Goal: Information Seeking & Learning: Learn about a topic

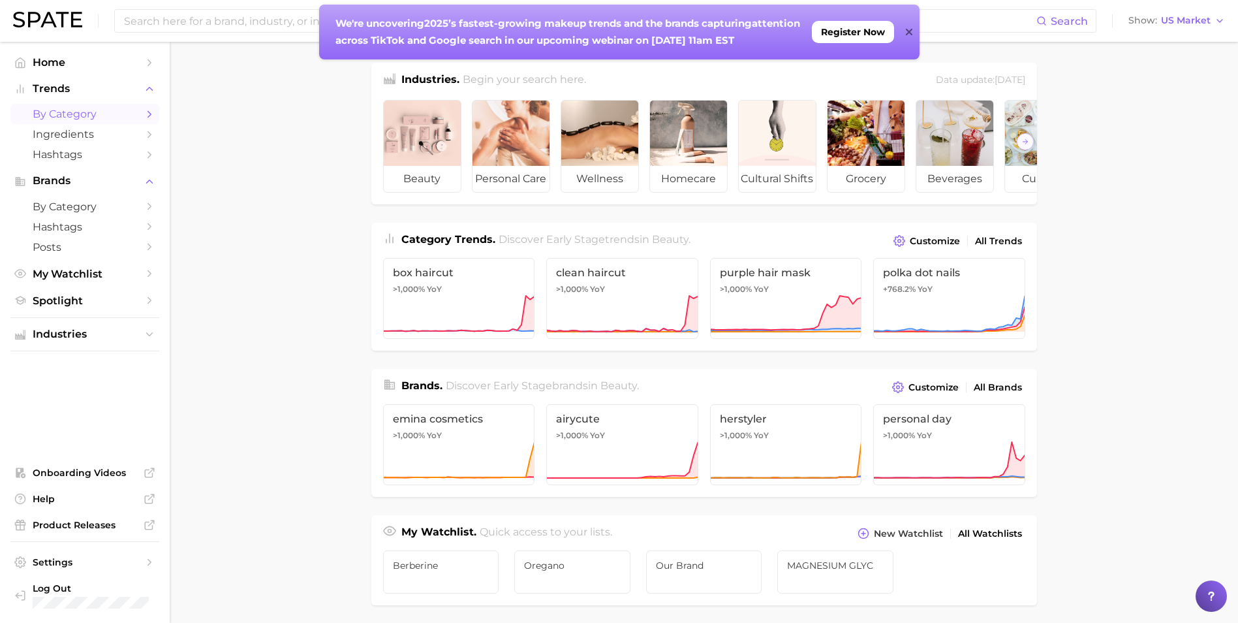
click at [95, 119] on span "by Category" at bounding box center [85, 114] width 104 height 12
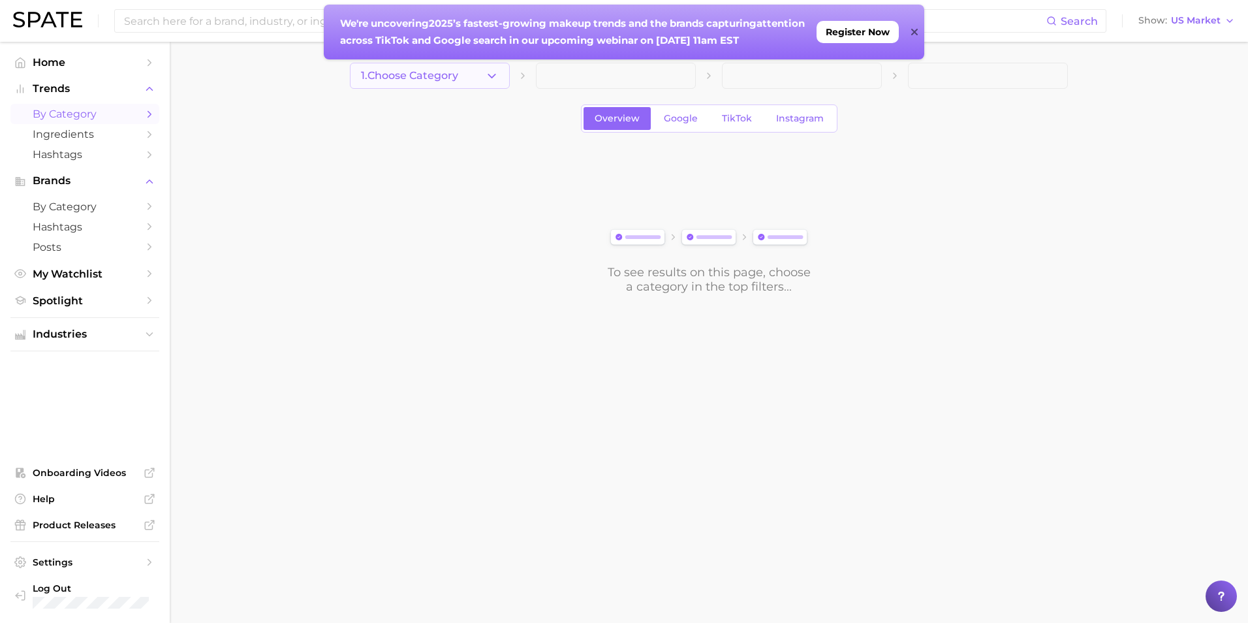
click at [471, 75] on button "1. Choose Category" at bounding box center [430, 76] width 160 height 26
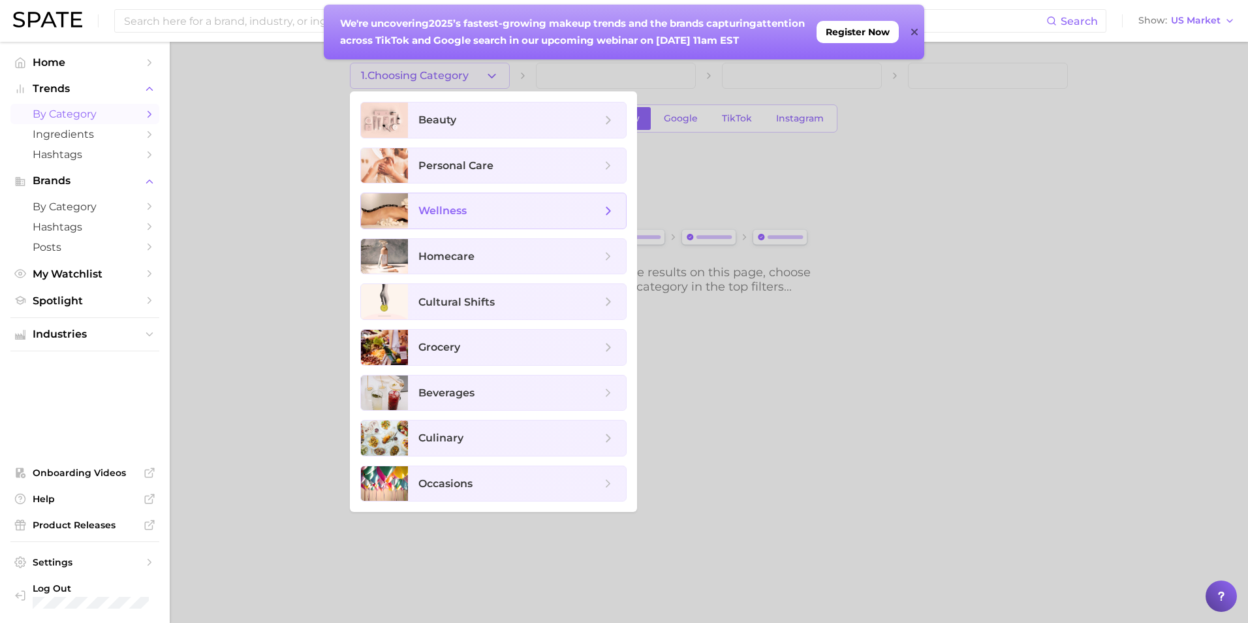
click at [501, 210] on span "wellness" at bounding box center [509, 211] width 183 height 14
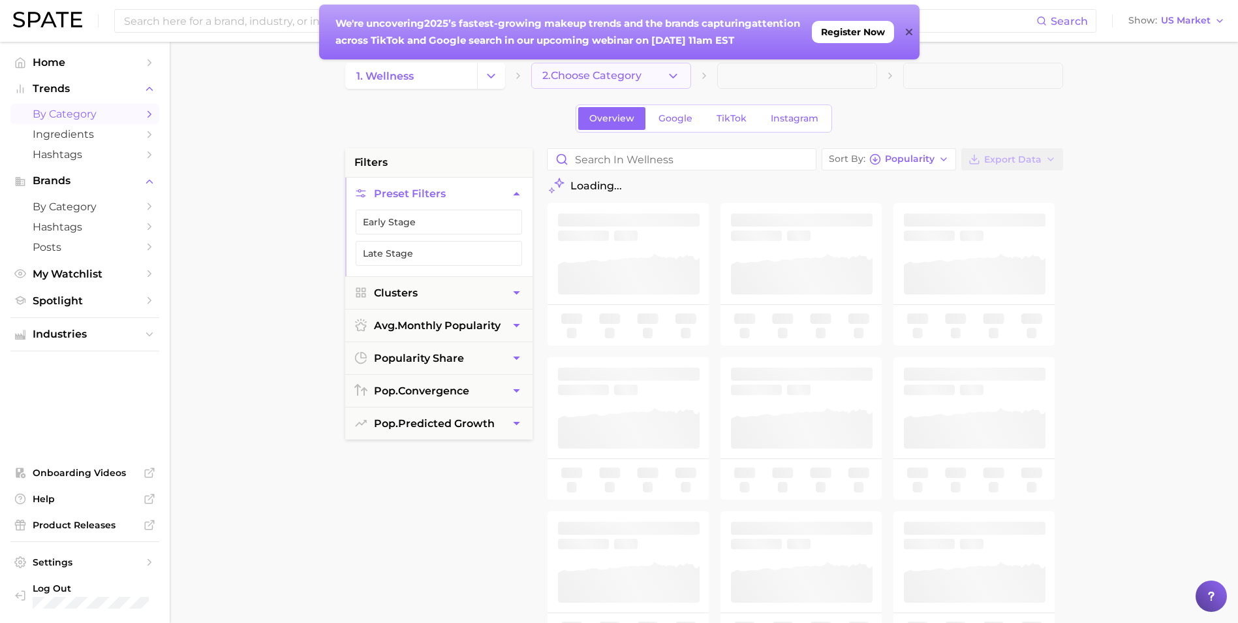
click at [619, 78] on span "2. Choose Category" at bounding box center [591, 76] width 99 height 12
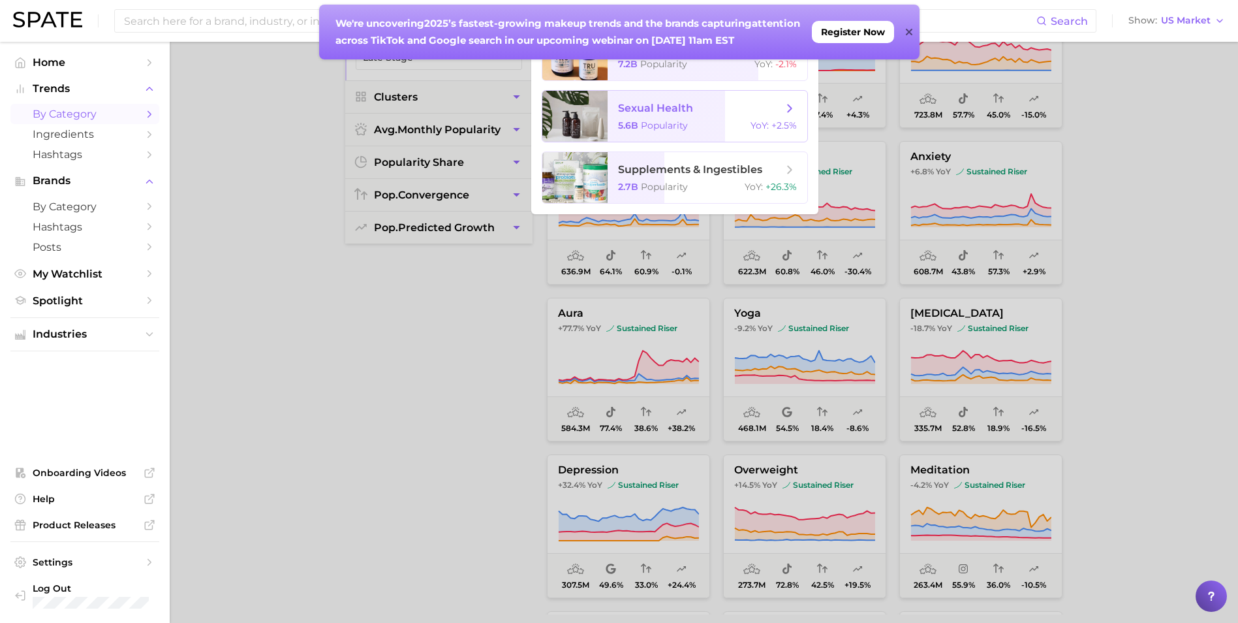
scroll to position [65, 0]
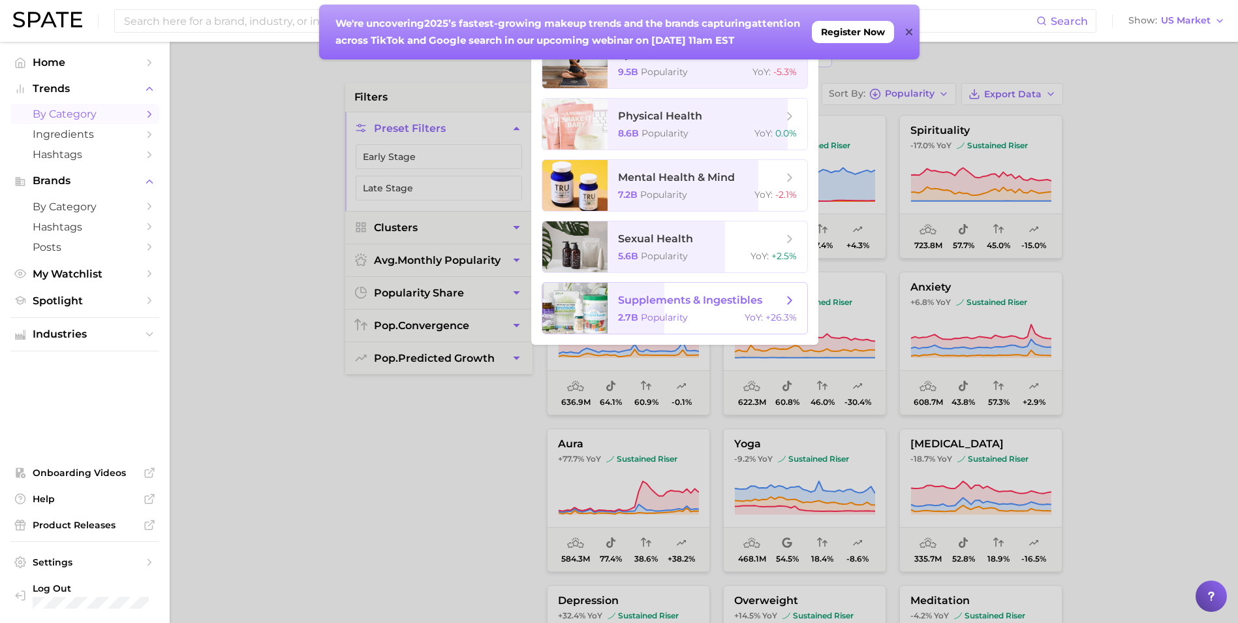
click at [746, 322] on span "YoY :" at bounding box center [754, 317] width 18 height 12
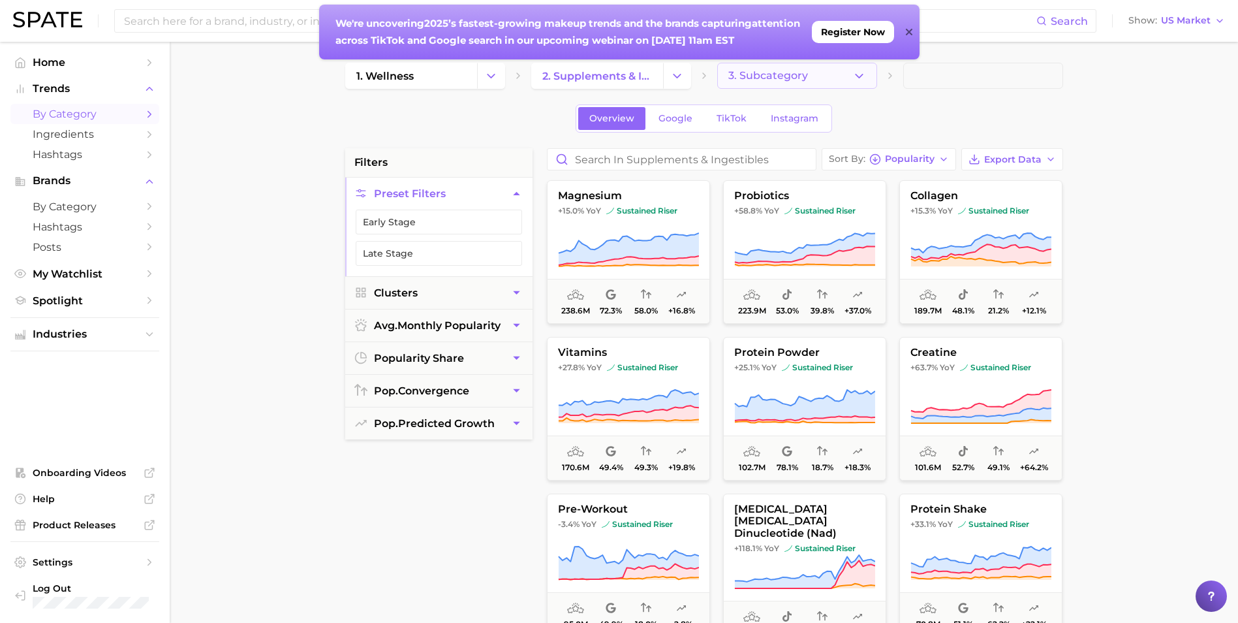
click at [819, 70] on button "3. Subcategory" at bounding box center [797, 76] width 160 height 26
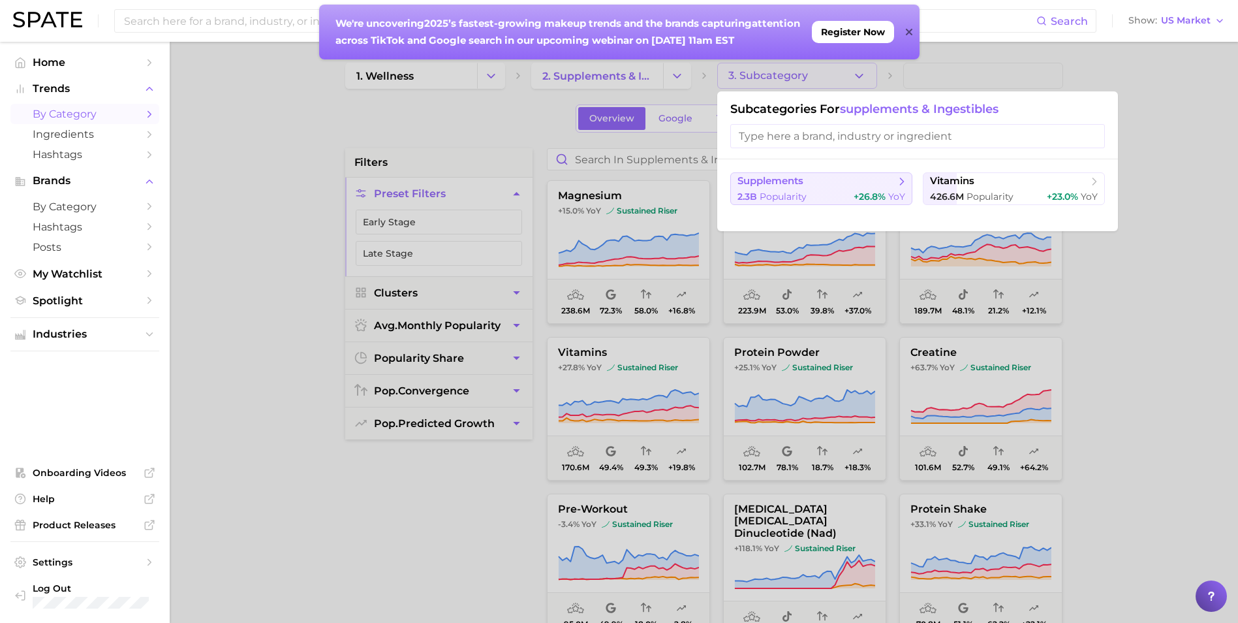
click at [882, 191] on span "+26.8%" at bounding box center [870, 197] width 32 height 12
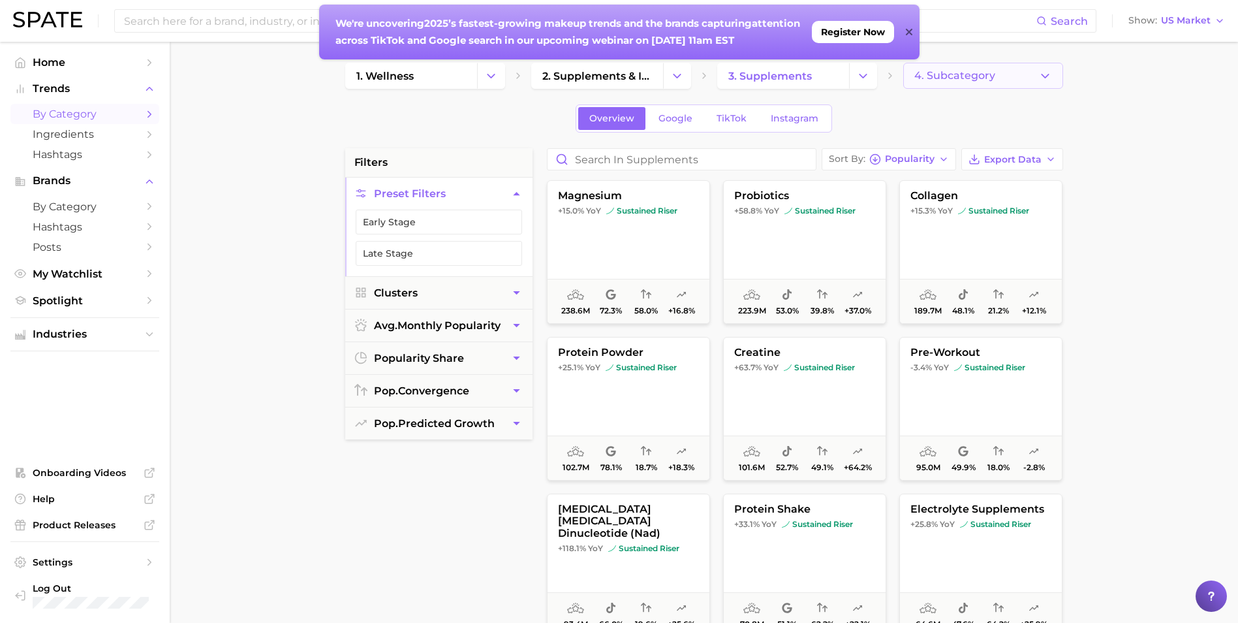
click at [1000, 87] on button "4. Subcategory" at bounding box center [983, 76] width 160 height 26
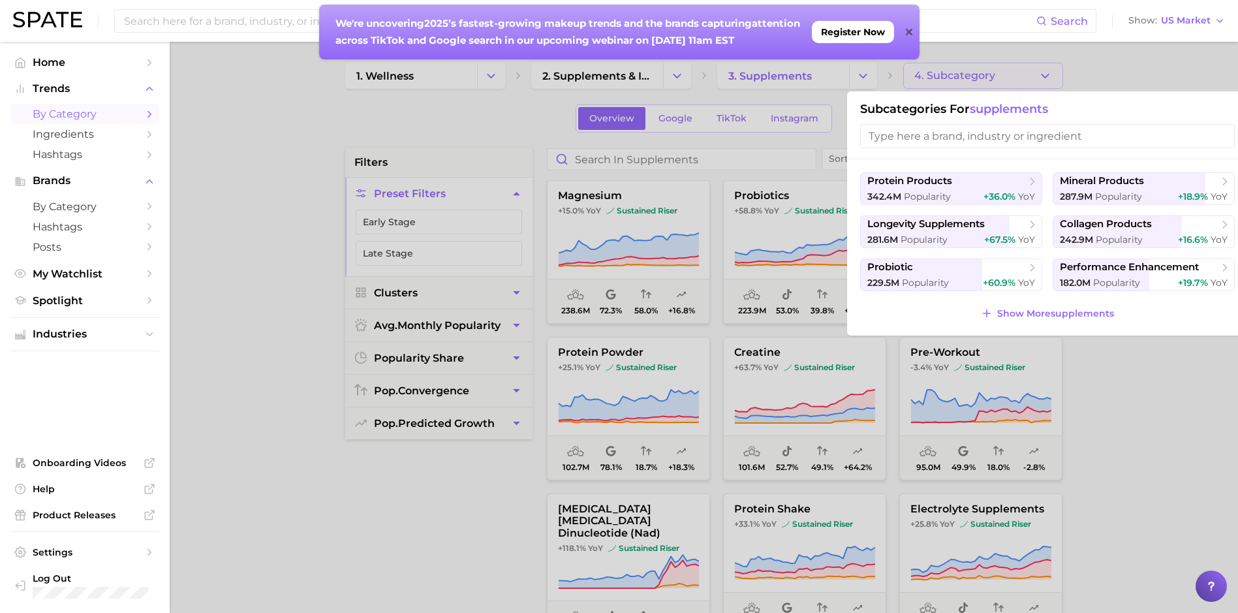
click at [1019, 134] on input "search" at bounding box center [1047, 136] width 375 height 24
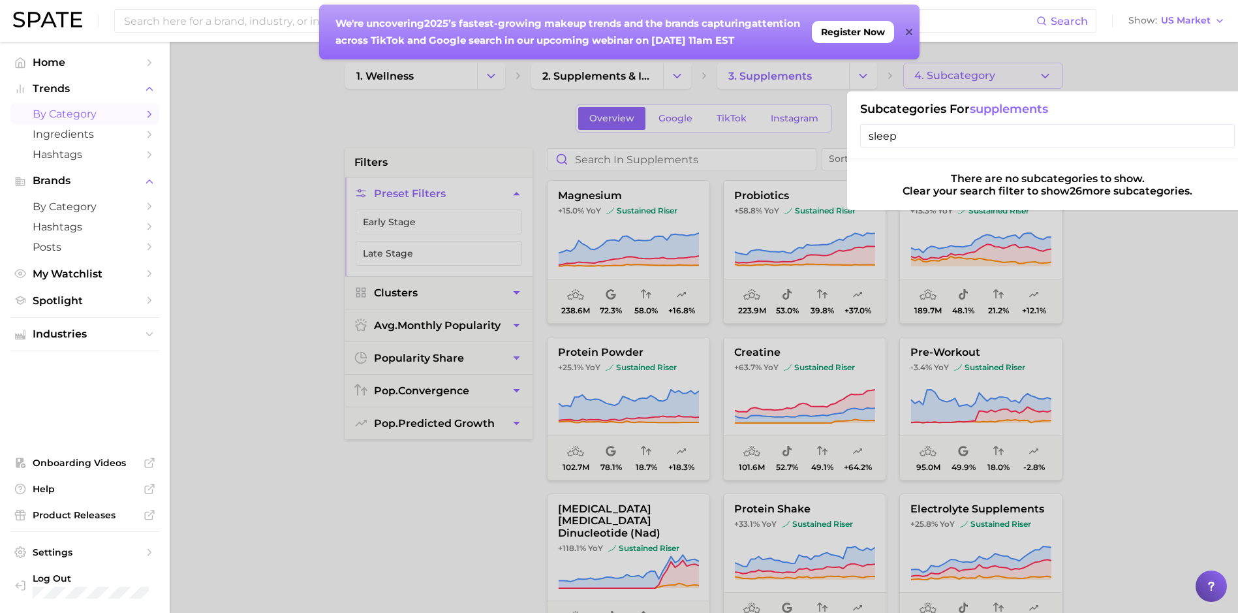
type input "sleep"
drag, startPoint x: 1117, startPoint y: 266, endPoint x: 1105, endPoint y: 244, distance: 24.5
click at [1117, 266] on div at bounding box center [619, 306] width 1238 height 613
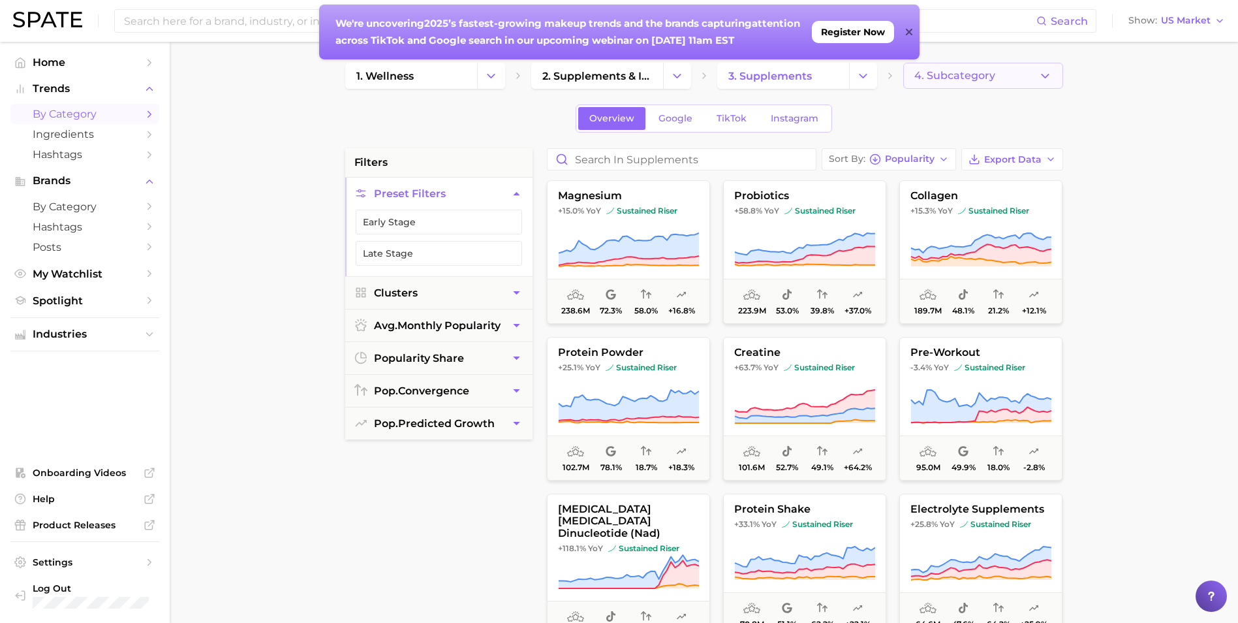
click at [980, 67] on button "4. Subcategory" at bounding box center [983, 76] width 160 height 26
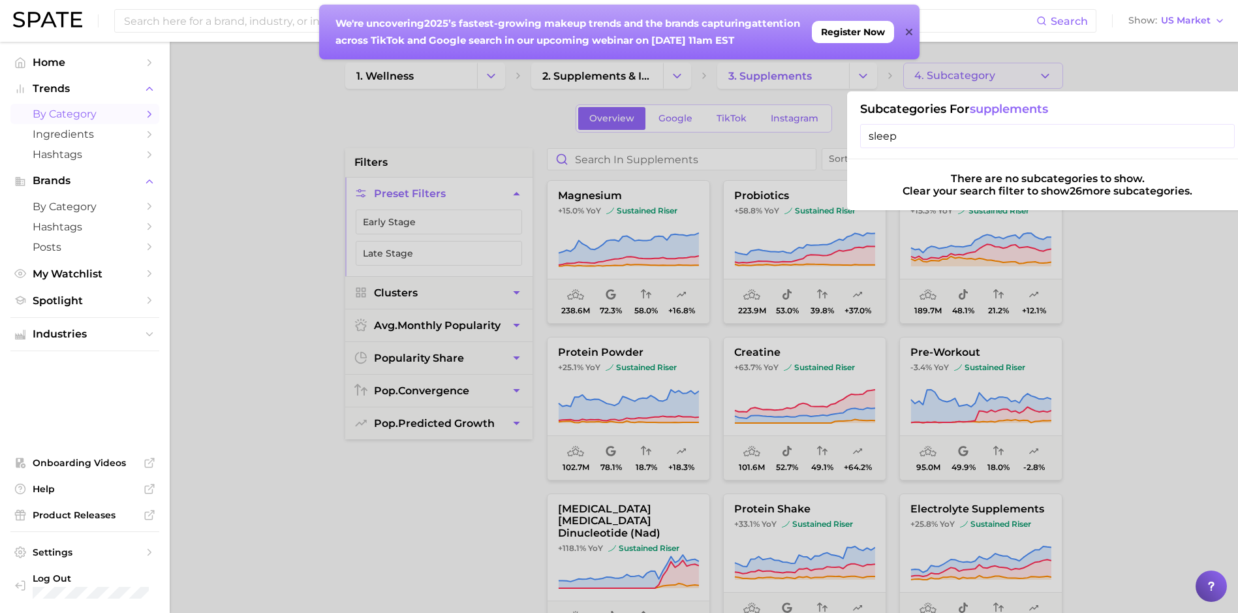
click at [924, 144] on input "sleep" at bounding box center [1047, 136] width 375 height 24
click at [924, 143] on input "sleep" at bounding box center [1047, 136] width 375 height 24
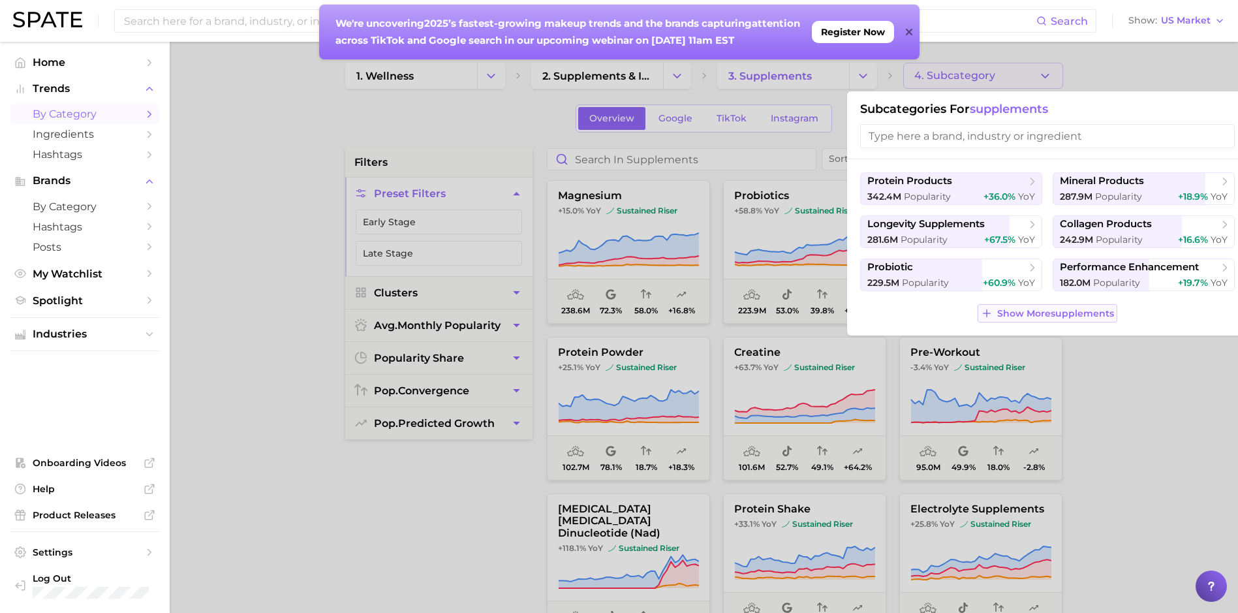
click at [1038, 314] on span "Show More supplements" at bounding box center [1055, 313] width 117 height 11
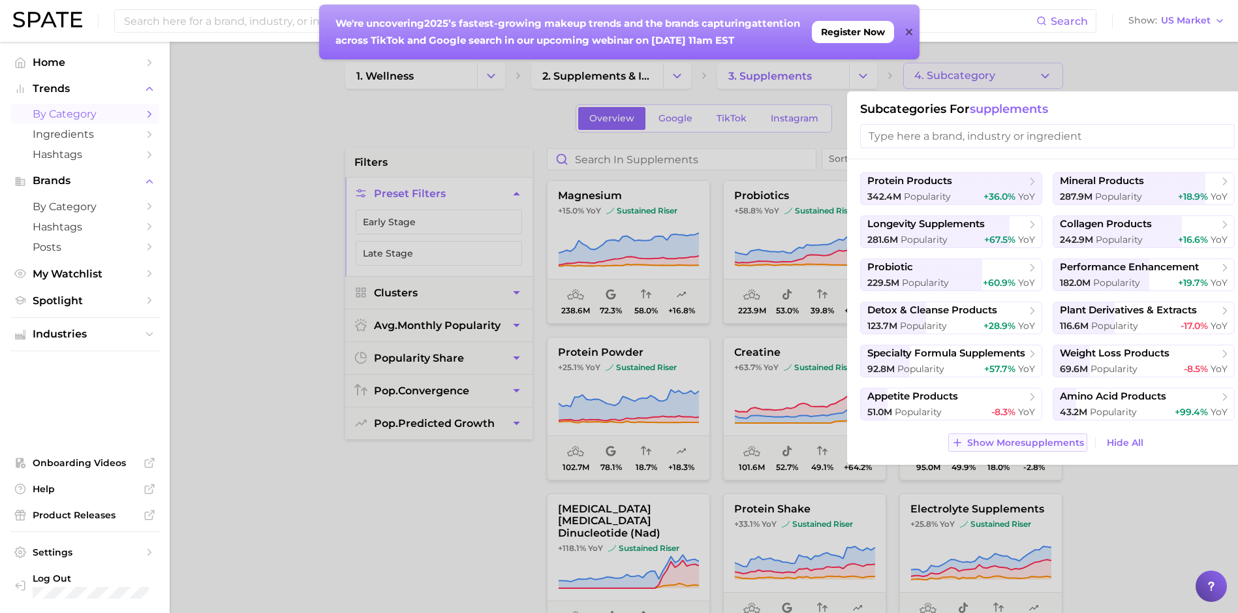
click at [1052, 445] on span "Show More supplements" at bounding box center [1025, 442] width 117 height 11
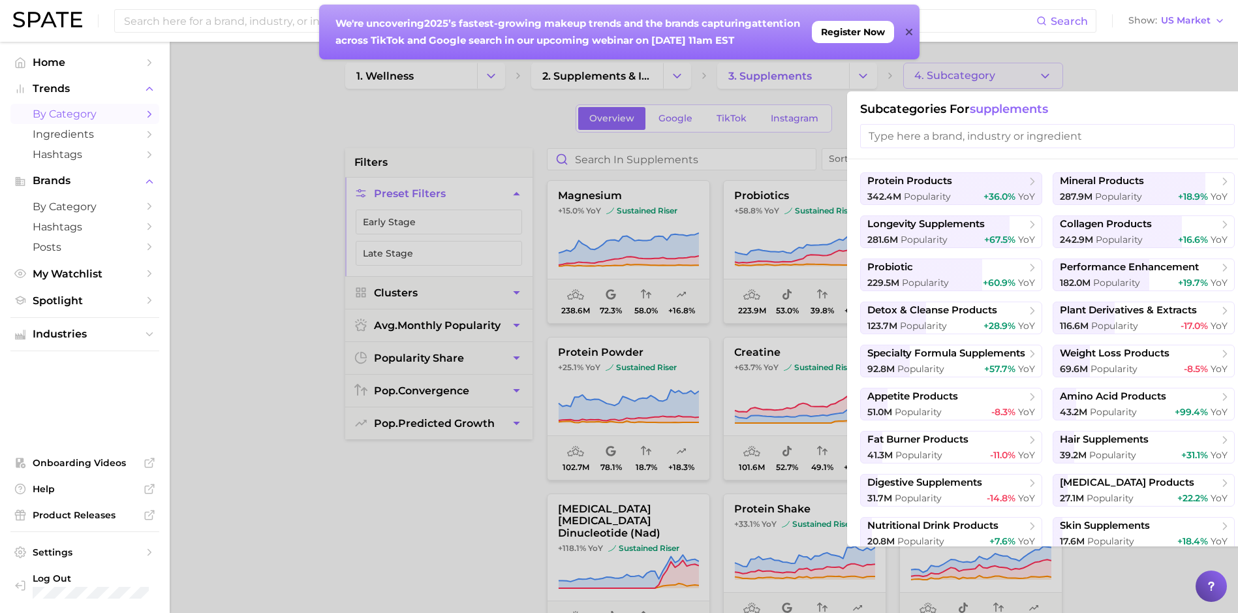
click at [257, 202] on div at bounding box center [619, 306] width 1238 height 613
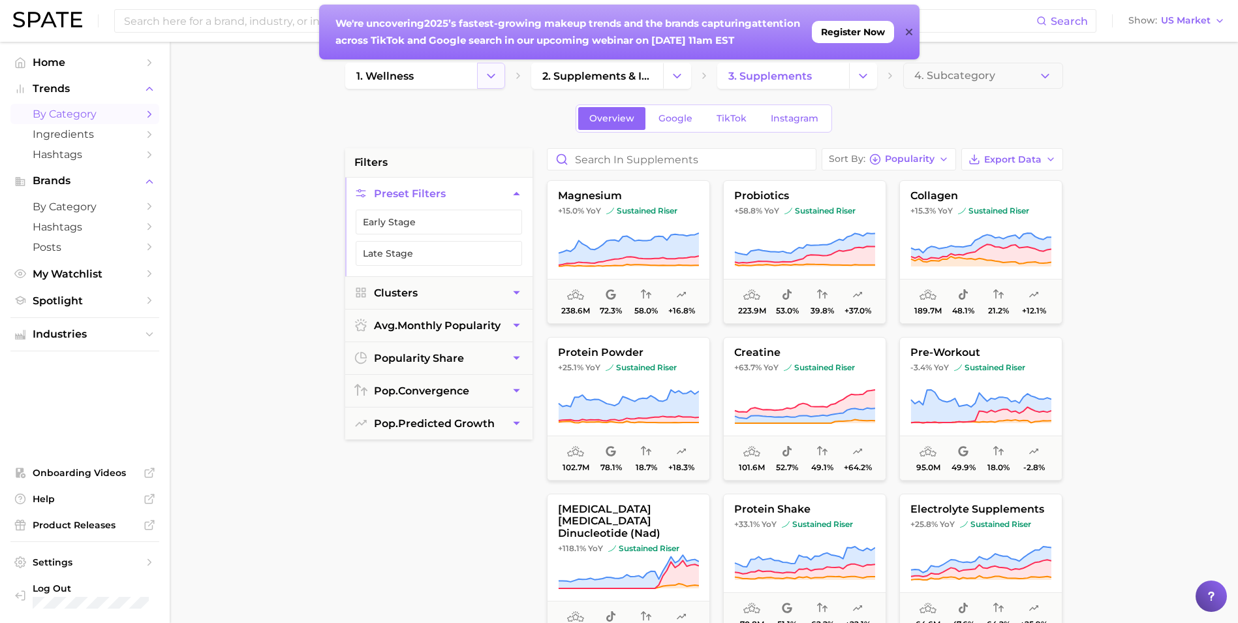
click at [496, 84] on button "Change Category" at bounding box center [491, 76] width 28 height 26
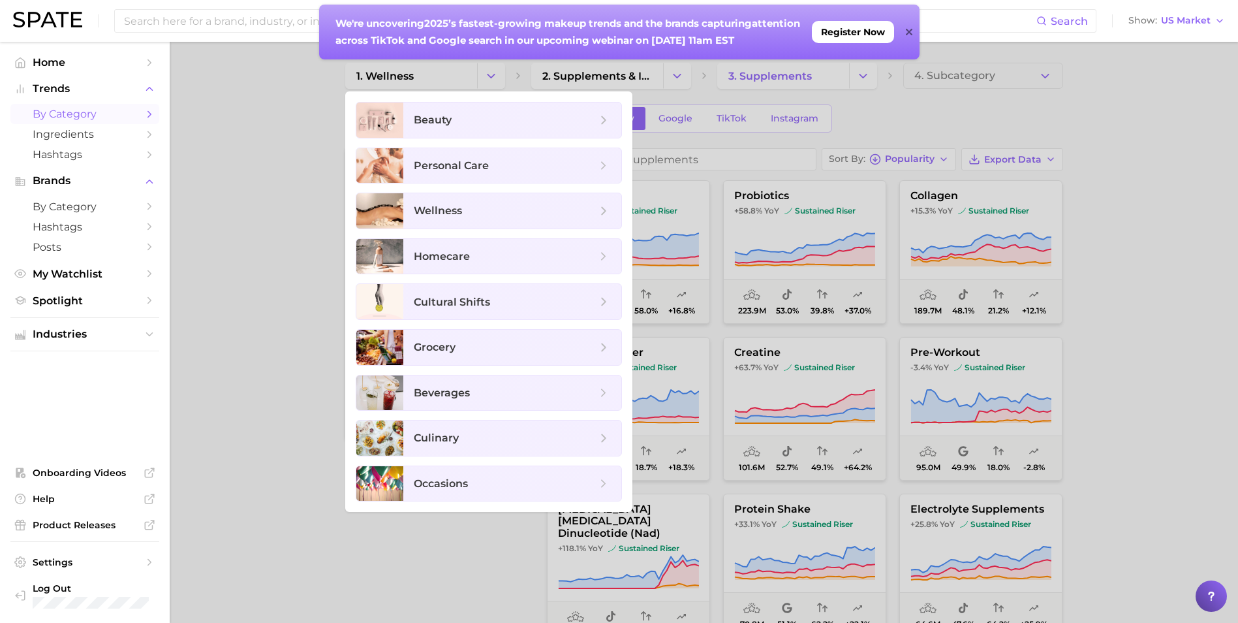
drag, startPoint x: 326, startPoint y: 169, endPoint x: 563, endPoint y: 93, distance: 248.2
click at [328, 168] on div at bounding box center [619, 311] width 1238 height 623
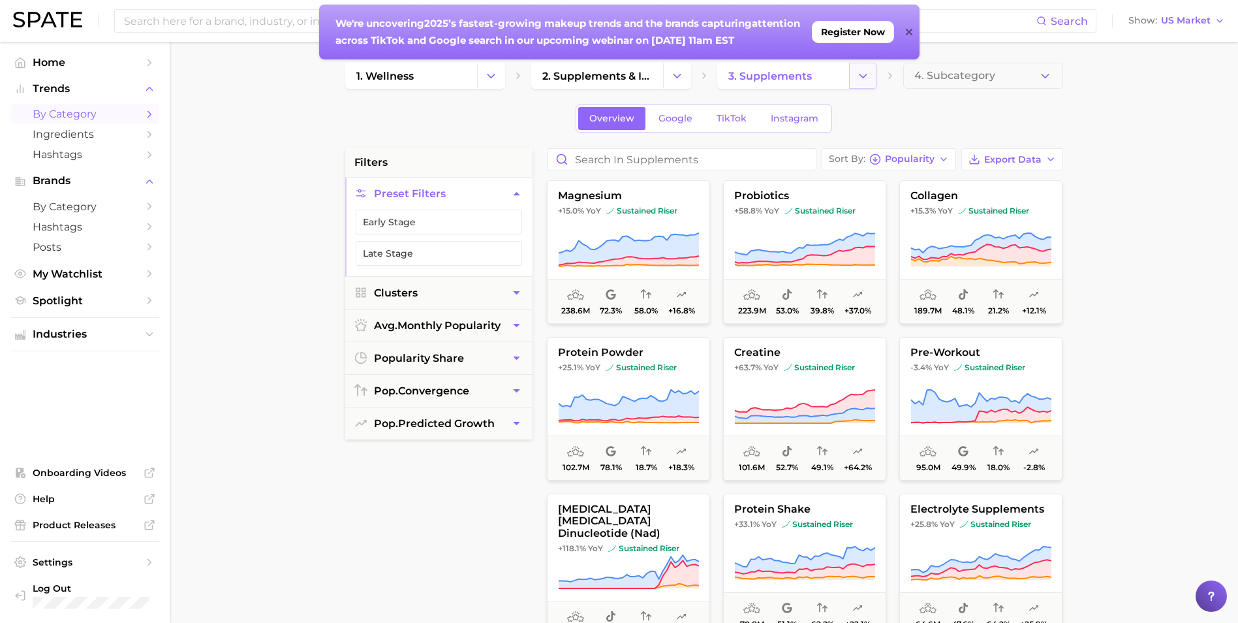
click at [869, 69] on icon "Change Category" at bounding box center [863, 76] width 14 height 14
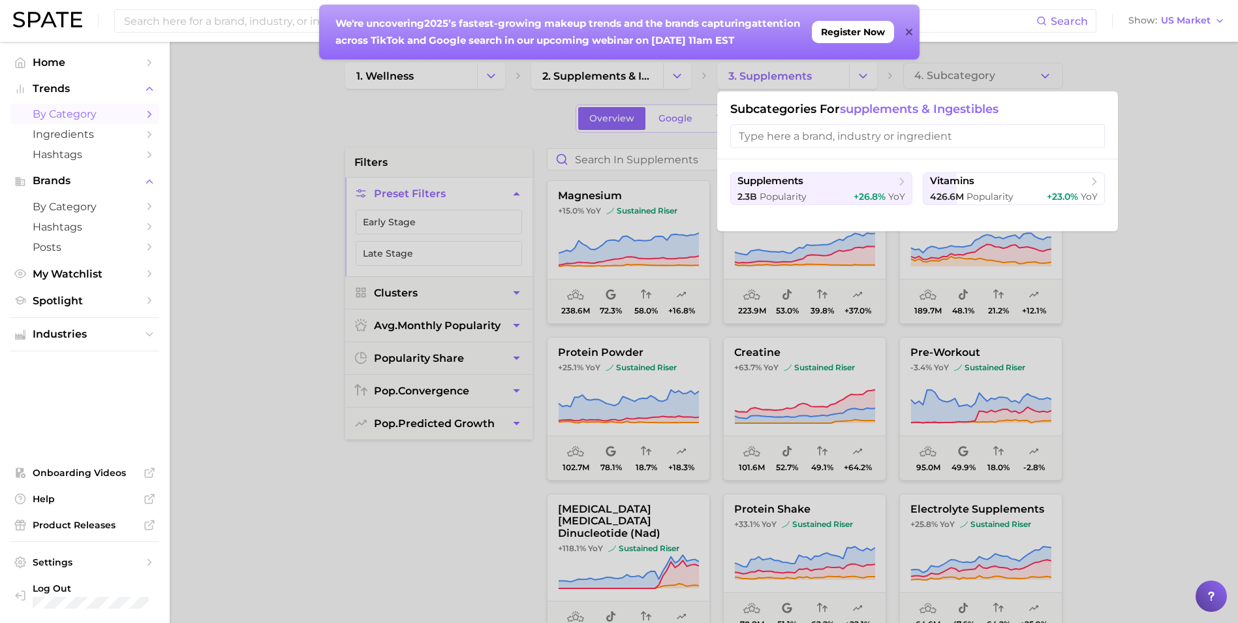
click at [689, 72] on div at bounding box center [619, 311] width 1238 height 623
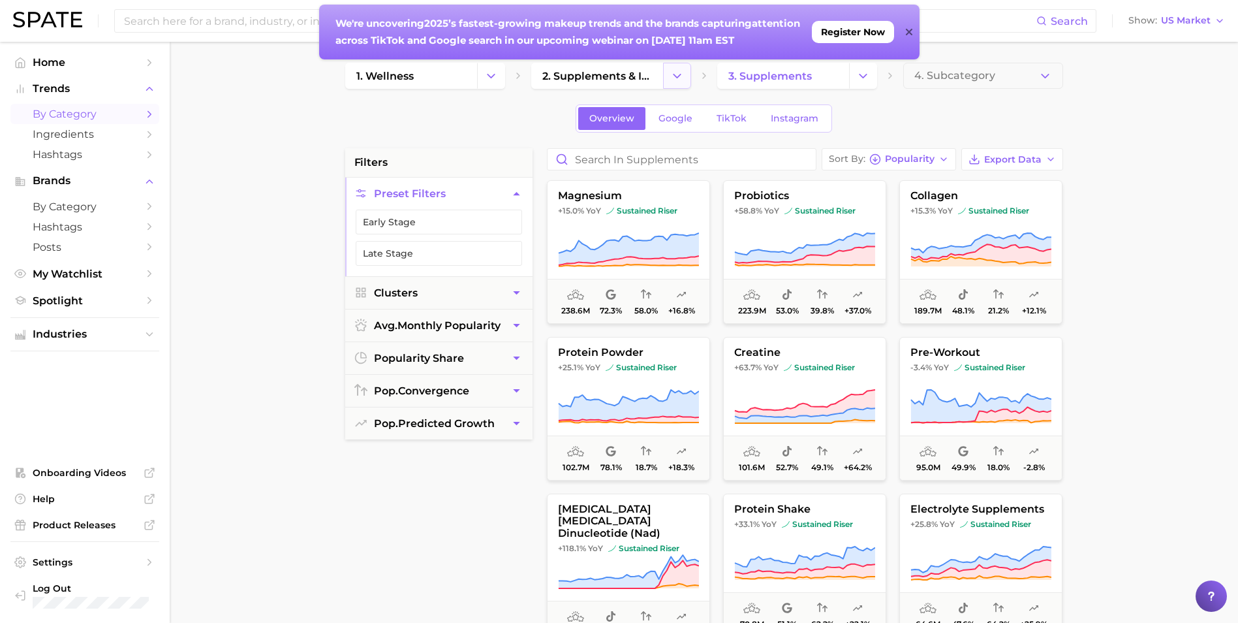
click at [688, 72] on button "Change Category" at bounding box center [677, 76] width 28 height 26
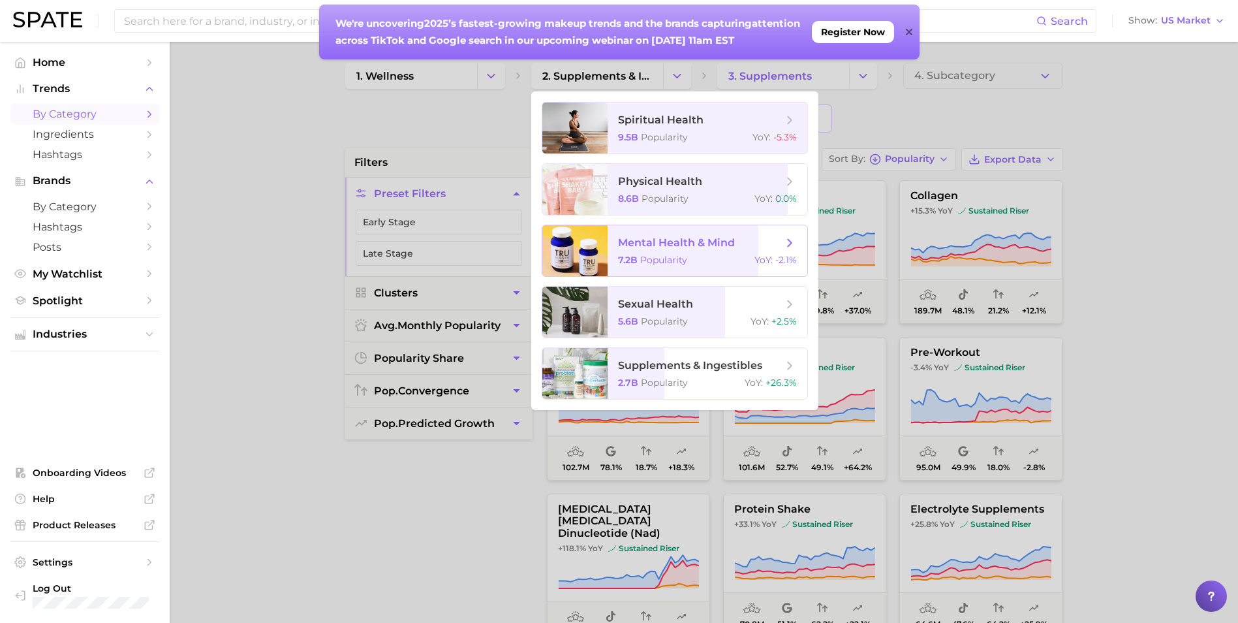
click at [761, 255] on span "YoY :" at bounding box center [764, 260] width 18 height 12
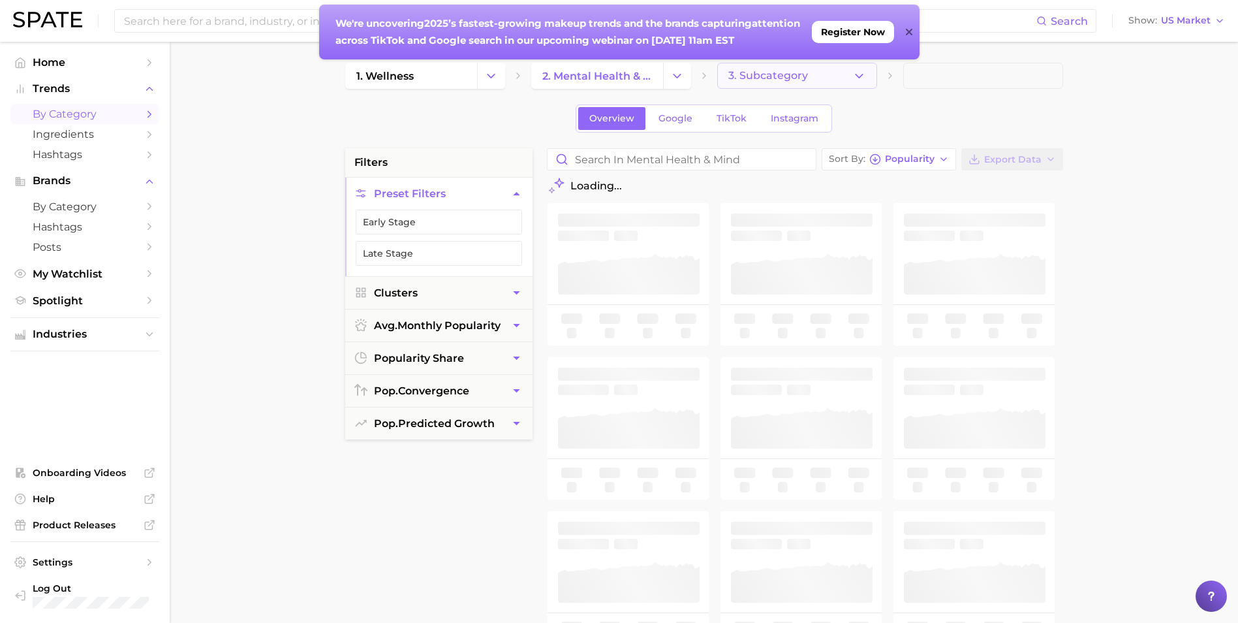
click at [849, 79] on button "3. Subcategory" at bounding box center [797, 76] width 160 height 26
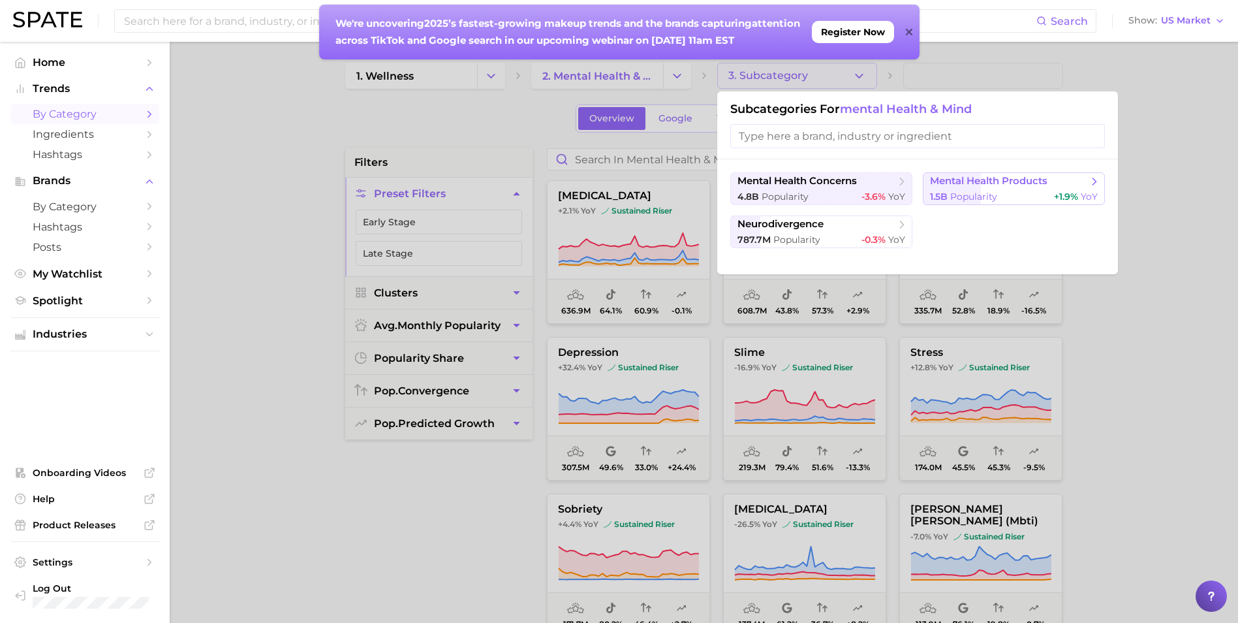
click at [1007, 188] on button "mental health products 1.5b Popularity +1.9% YoY" at bounding box center [1014, 188] width 182 height 33
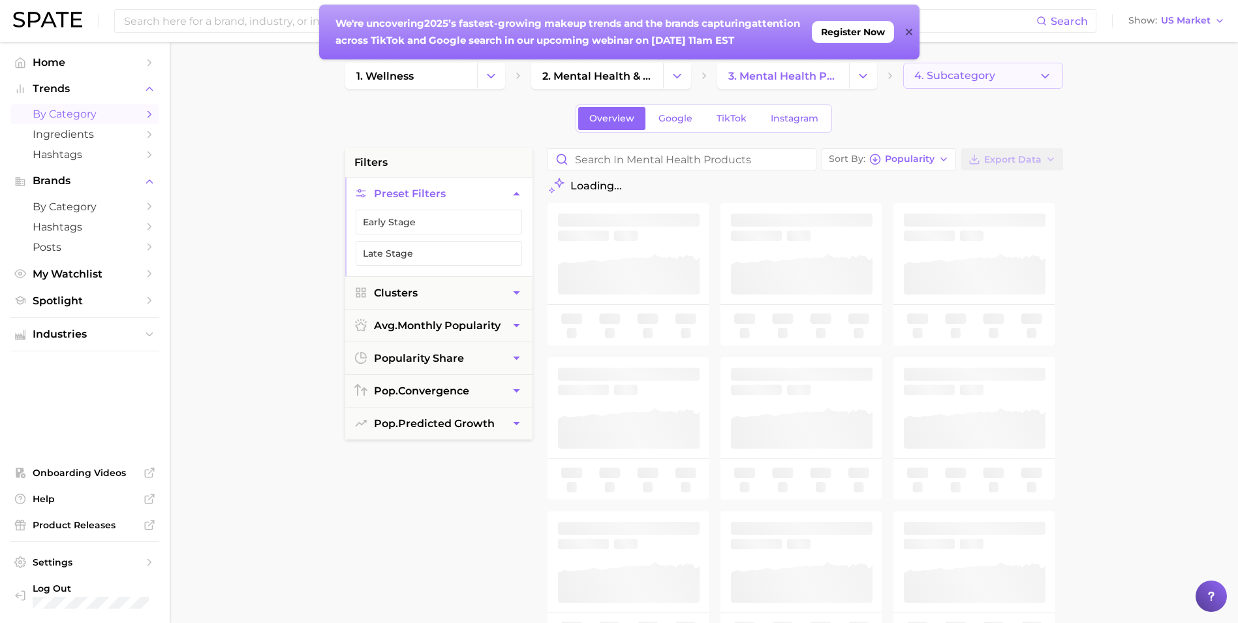
click at [1015, 80] on button "4. Subcategory" at bounding box center [983, 76] width 160 height 26
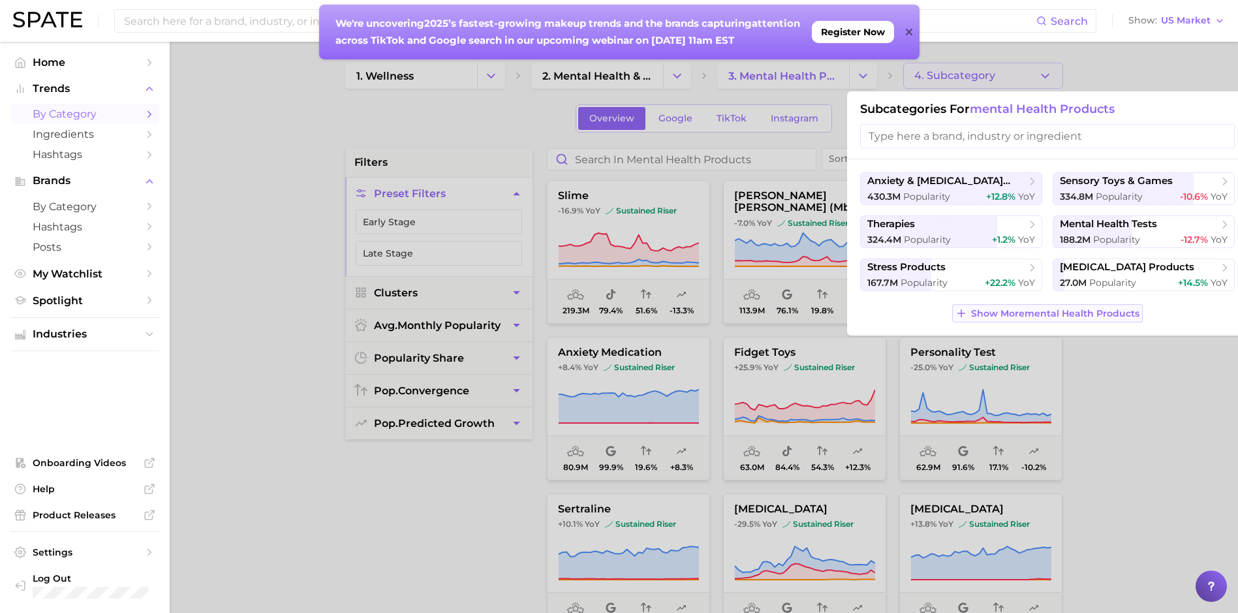
click at [1018, 319] on span "Show More mental health products" at bounding box center [1055, 313] width 168 height 11
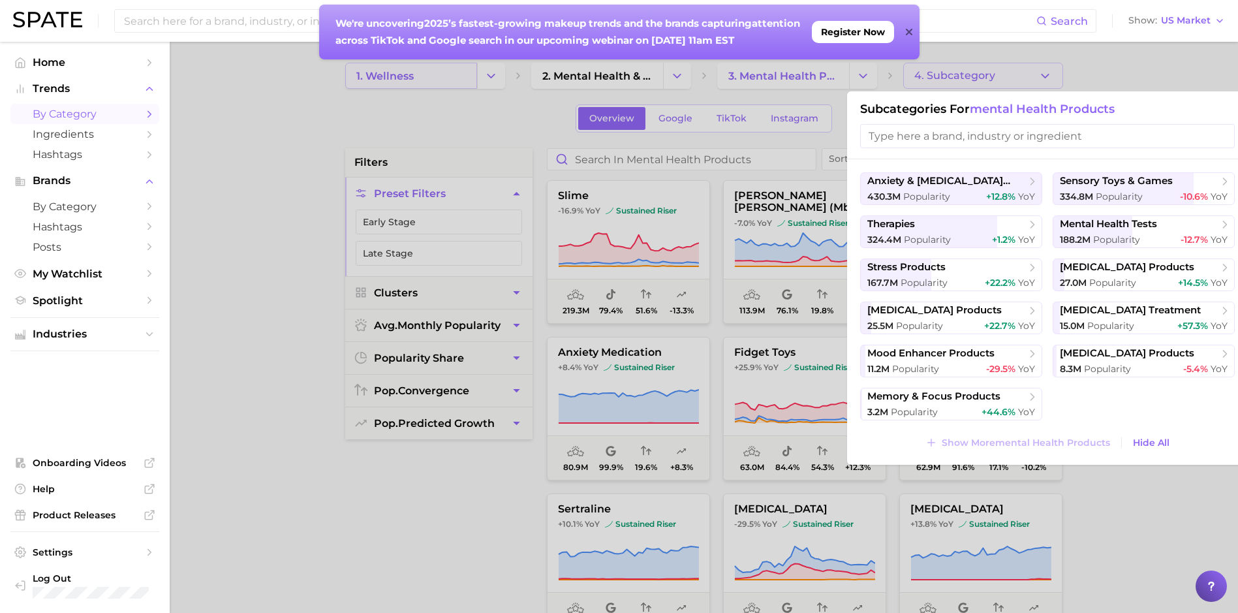
click at [435, 78] on div at bounding box center [619, 306] width 1238 height 613
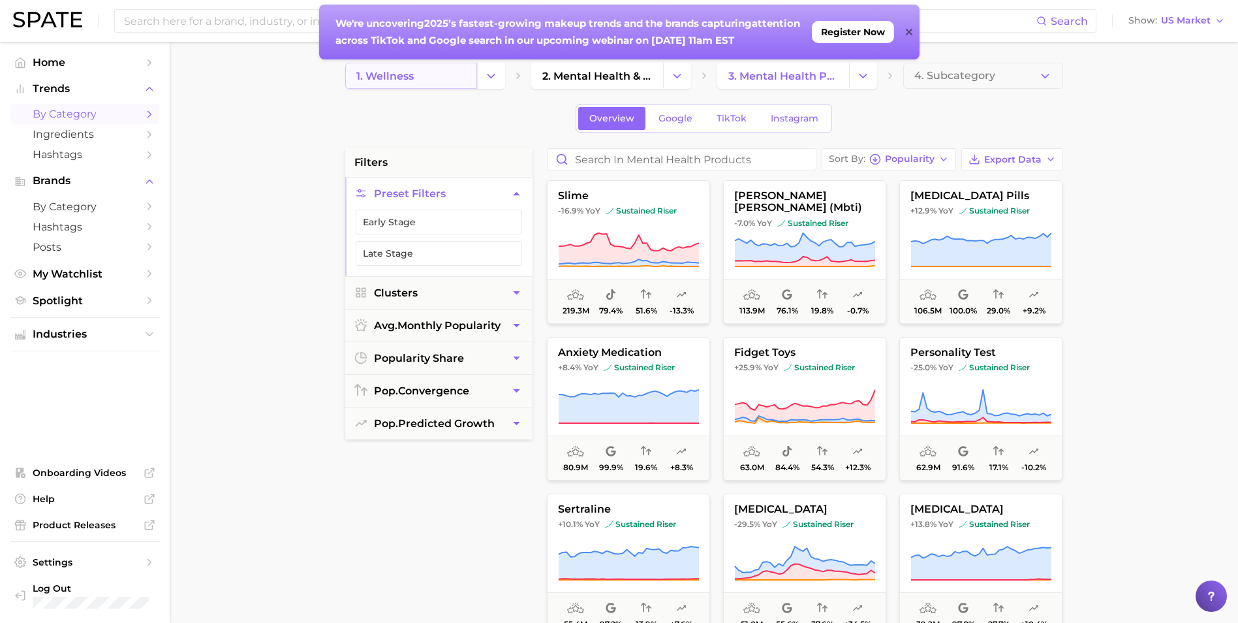
click at [458, 72] on link "1. wellness" at bounding box center [411, 76] width 132 height 26
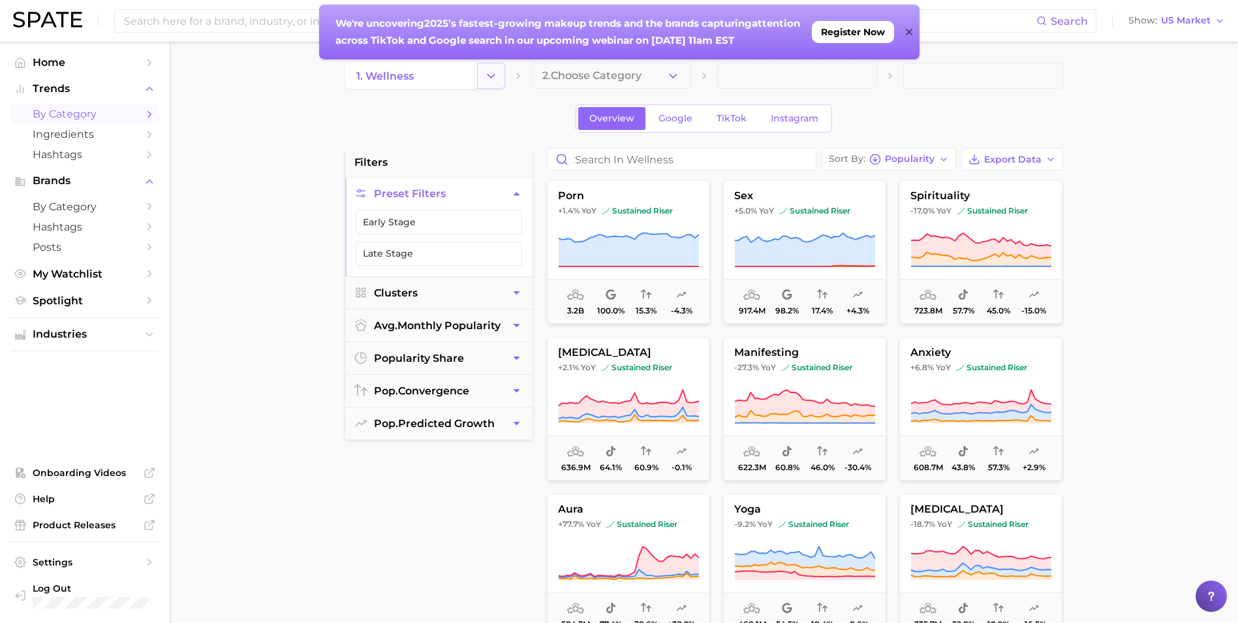
click at [490, 72] on icon "Change Category" at bounding box center [491, 76] width 14 height 14
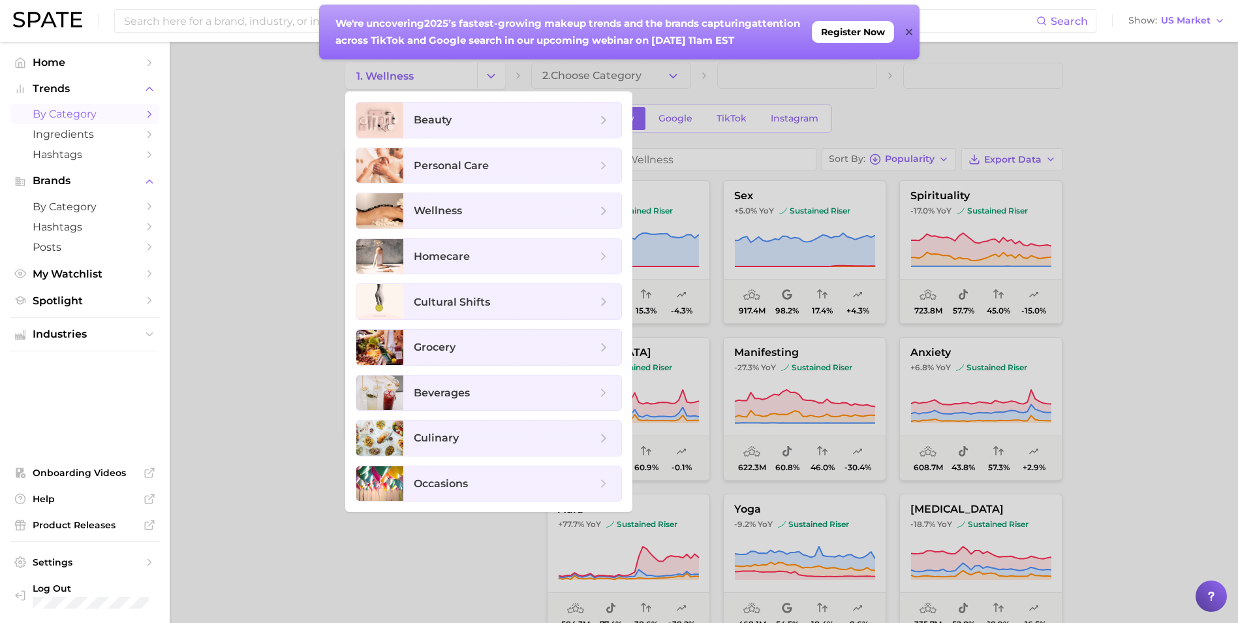
click at [253, 262] on div at bounding box center [619, 311] width 1238 height 623
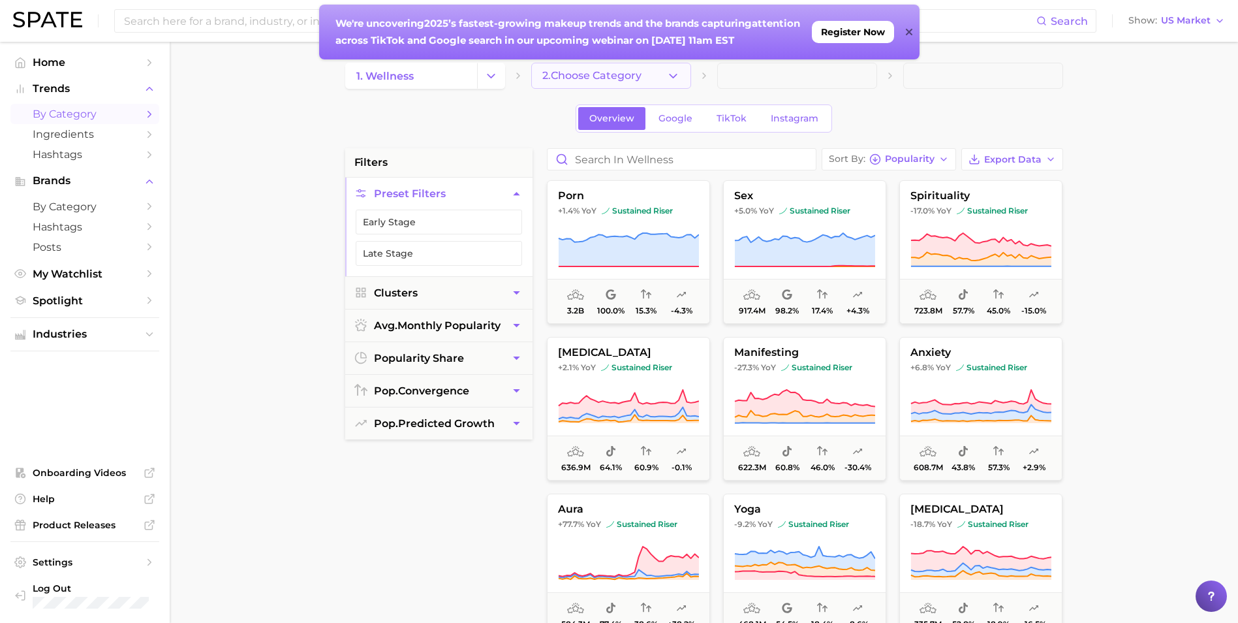
click at [648, 86] on button "2. Choose Category" at bounding box center [611, 76] width 160 height 26
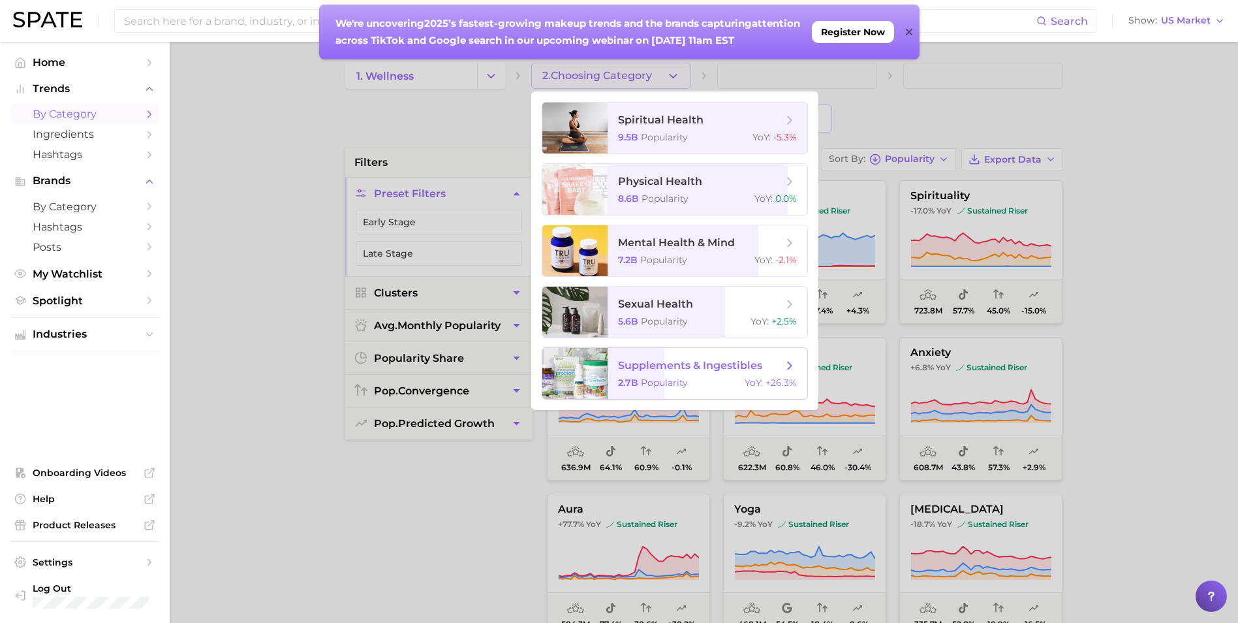
click at [708, 371] on span "supplements & ingestibles" at bounding box center [690, 365] width 144 height 12
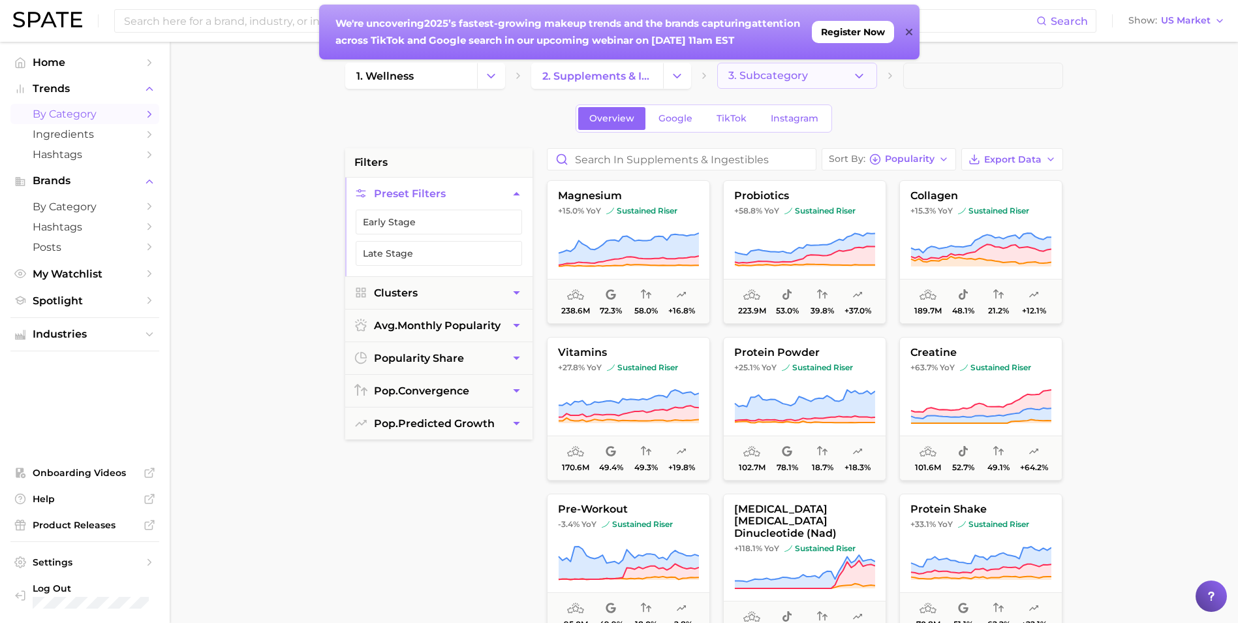
click at [803, 68] on button "3. Subcategory" at bounding box center [797, 76] width 160 height 26
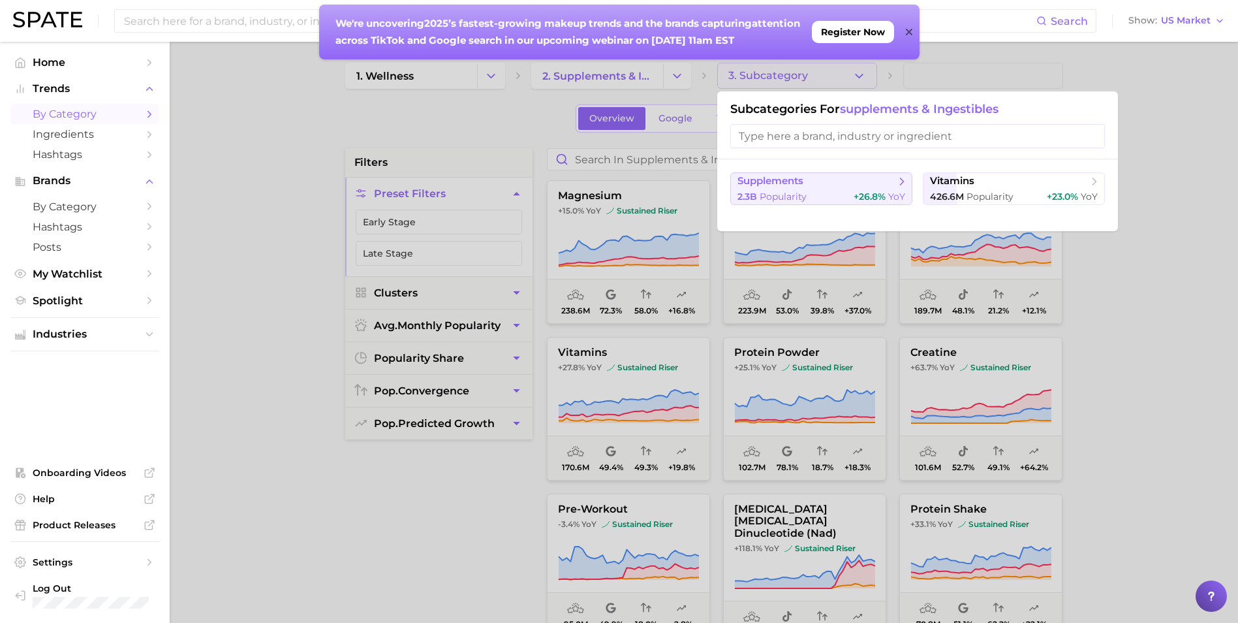
click at [819, 191] on div "2.3b Popularity +26.8% YoY" at bounding box center [822, 197] width 168 height 12
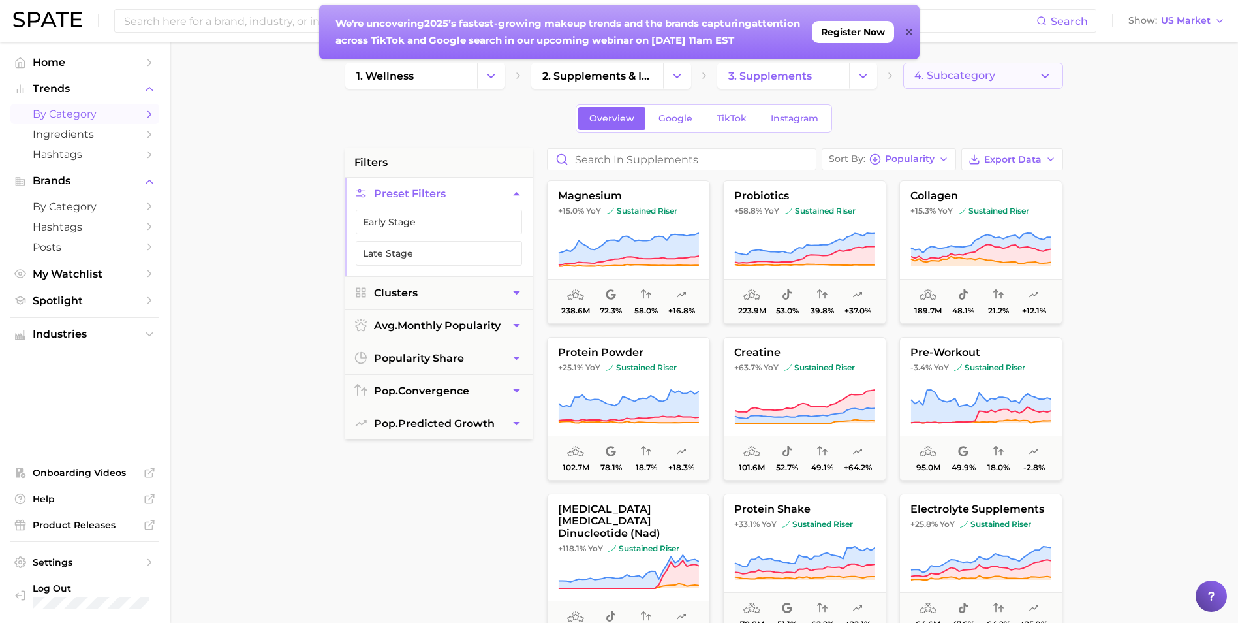
click at [963, 80] on span "4. Subcategory" at bounding box center [955, 76] width 81 height 12
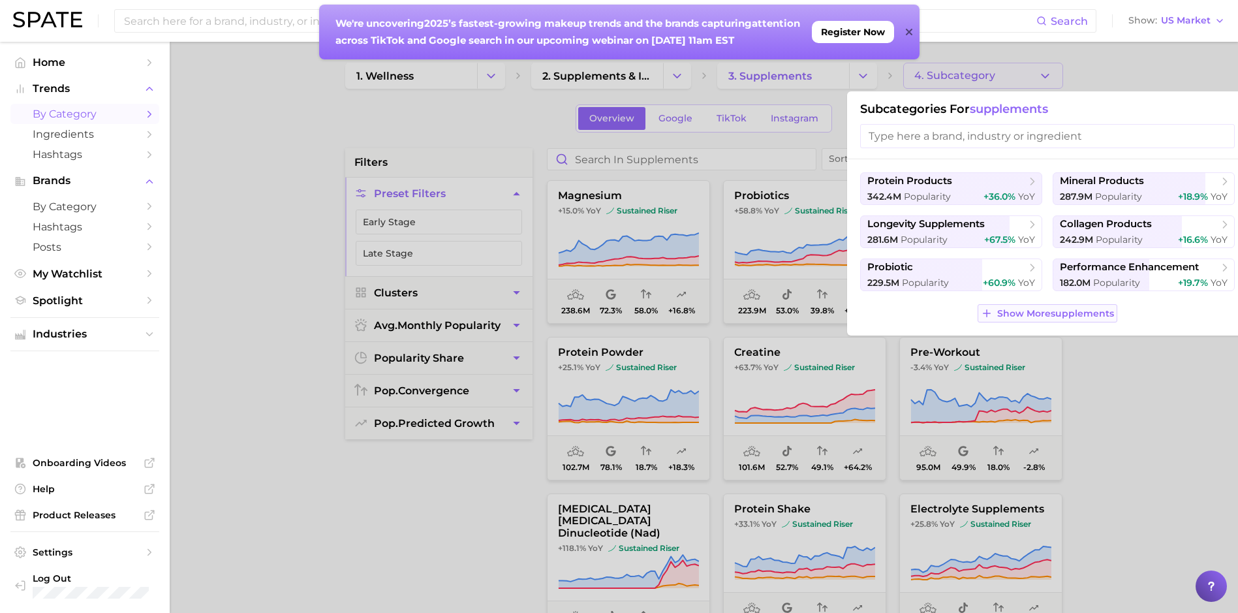
click at [1017, 314] on span "Show More supplements" at bounding box center [1055, 313] width 117 height 11
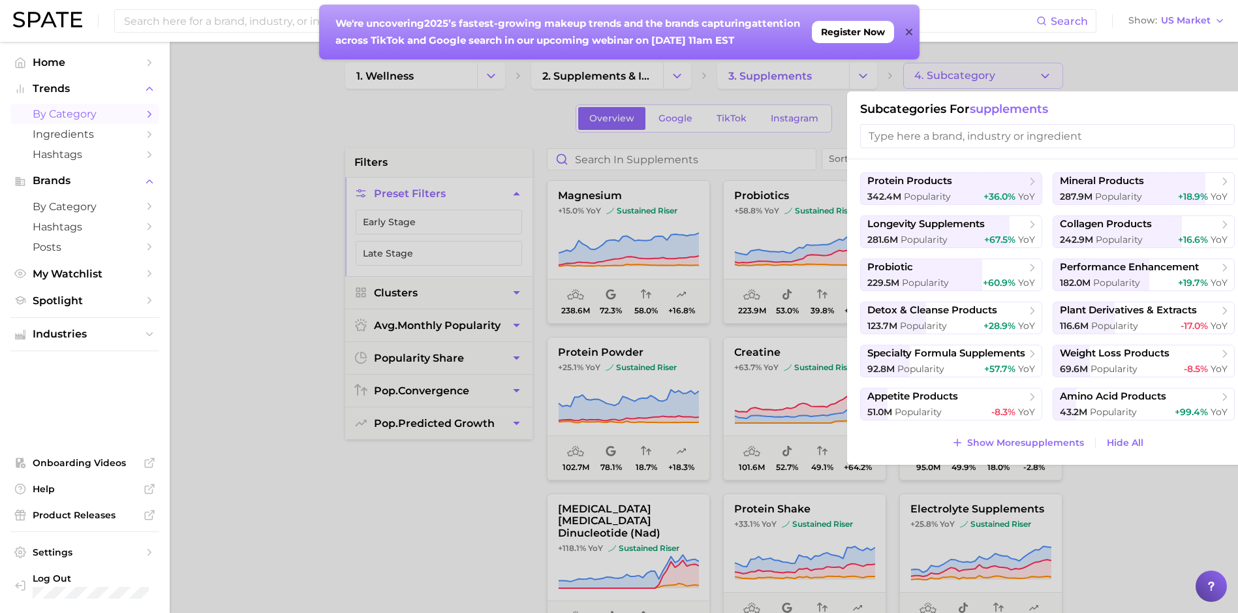
drag, startPoint x: 1027, startPoint y: 56, endPoint x: 792, endPoint y: 54, distance: 235.0
click at [994, 54] on div at bounding box center [619, 306] width 1238 height 613
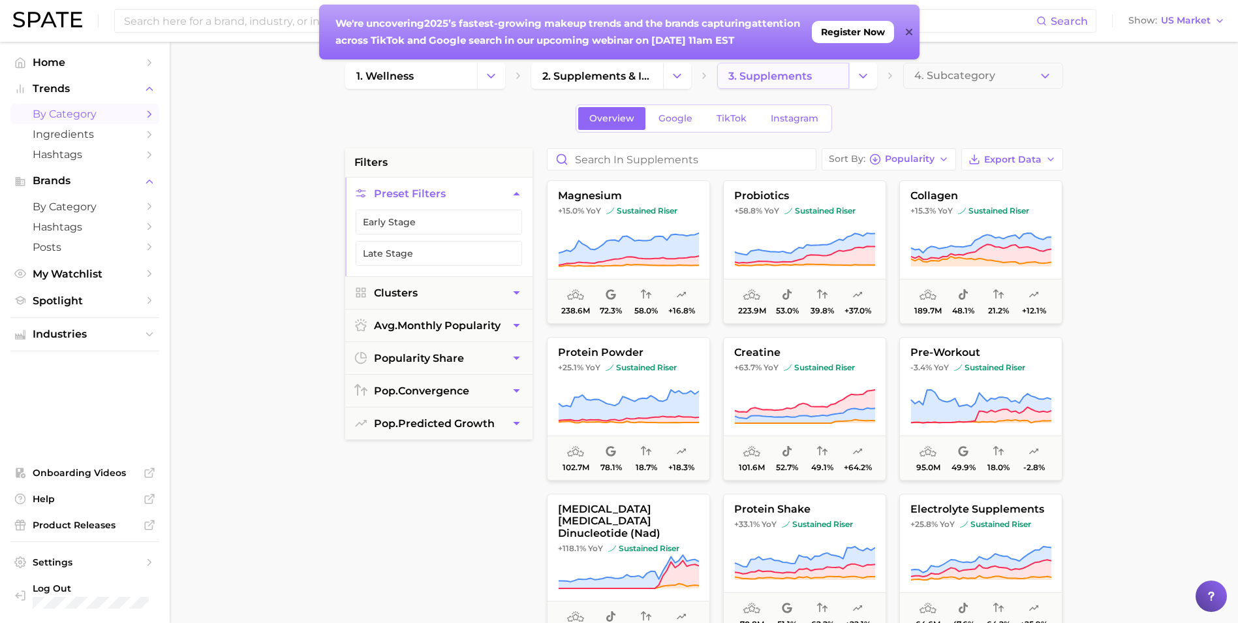
drag, startPoint x: 809, startPoint y: 85, endPoint x: 820, endPoint y: 84, distance: 11.1
click at [809, 85] on link "3. supplements" at bounding box center [783, 76] width 132 height 26
click at [851, 84] on button "Change Category" at bounding box center [863, 76] width 28 height 26
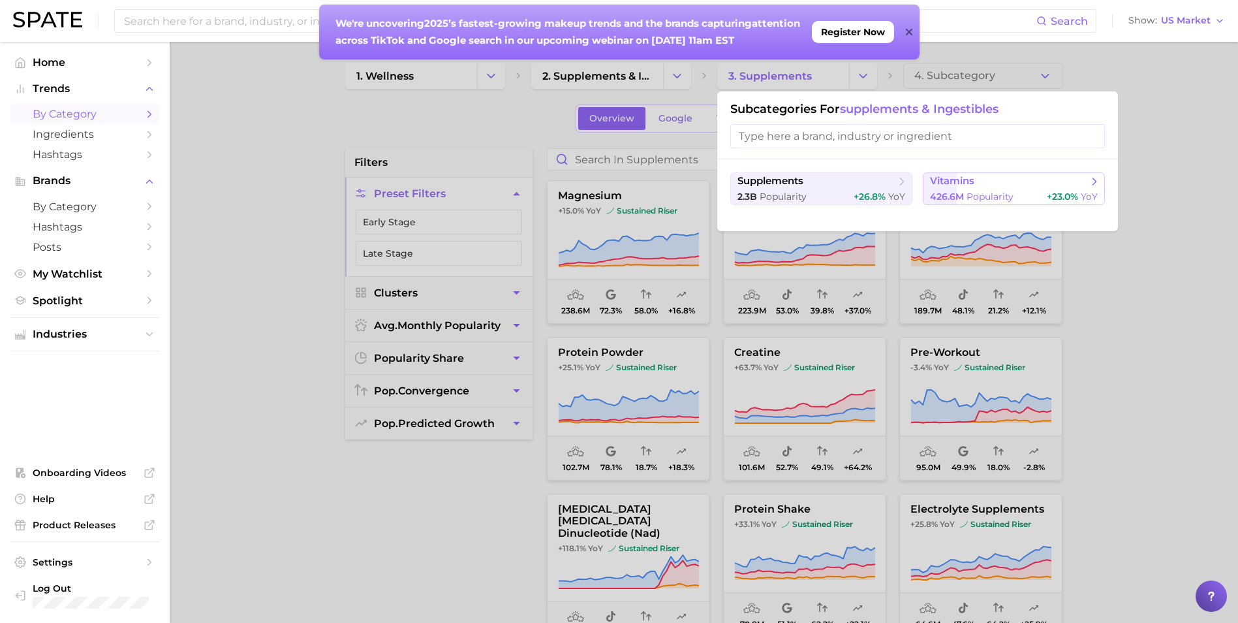
click at [982, 202] on span "426.6m Popularity" at bounding box center [972, 197] width 84 height 12
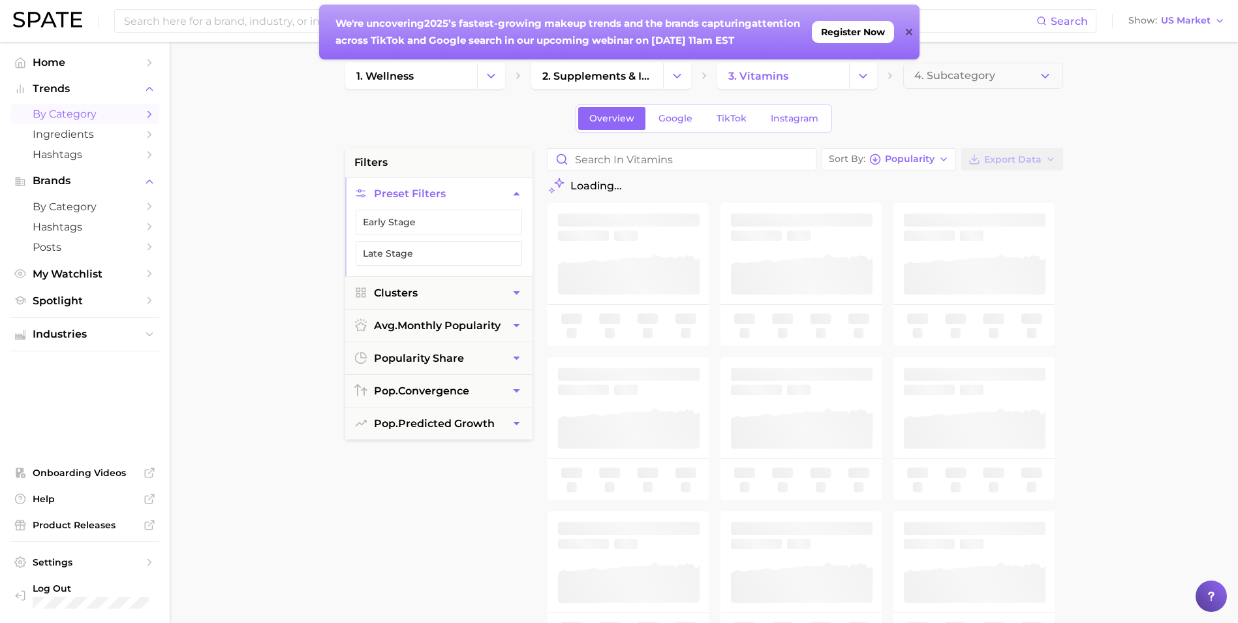
click at [1058, 84] on button "4. Subcategory" at bounding box center [983, 76] width 160 height 26
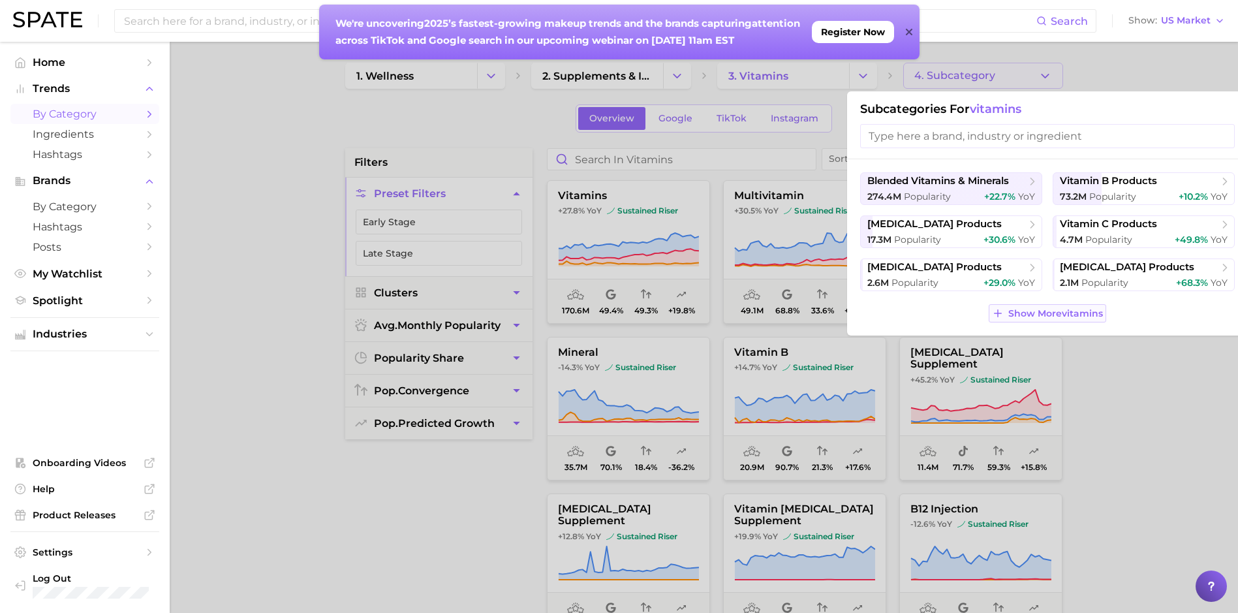
click at [1040, 311] on span "Show More vitamins" at bounding box center [1056, 313] width 95 height 11
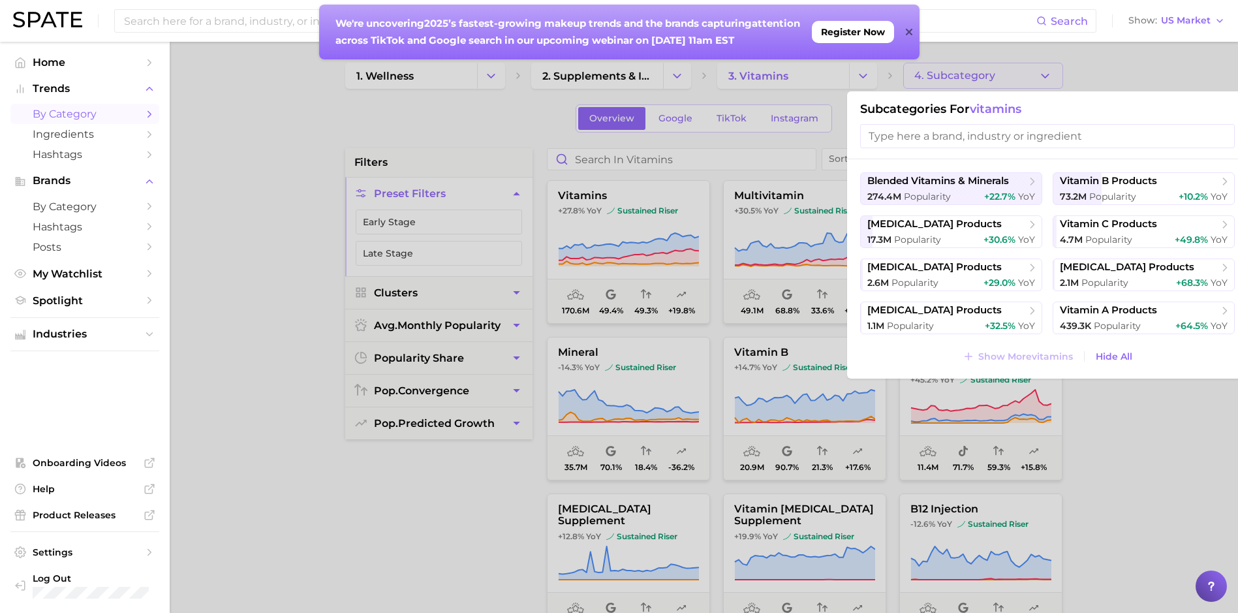
click at [293, 232] on div at bounding box center [619, 306] width 1238 height 613
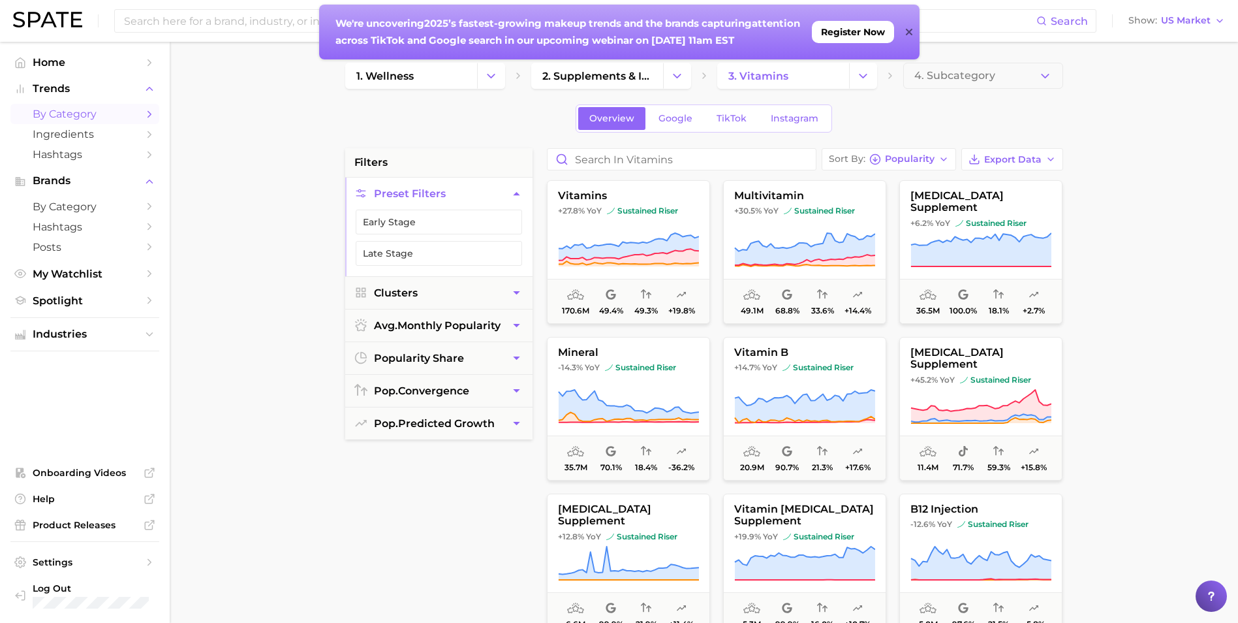
click at [70, 112] on span "by Category" at bounding box center [85, 114] width 104 height 12
click at [86, 136] on span "Ingredients" at bounding box center [85, 134] width 104 height 12
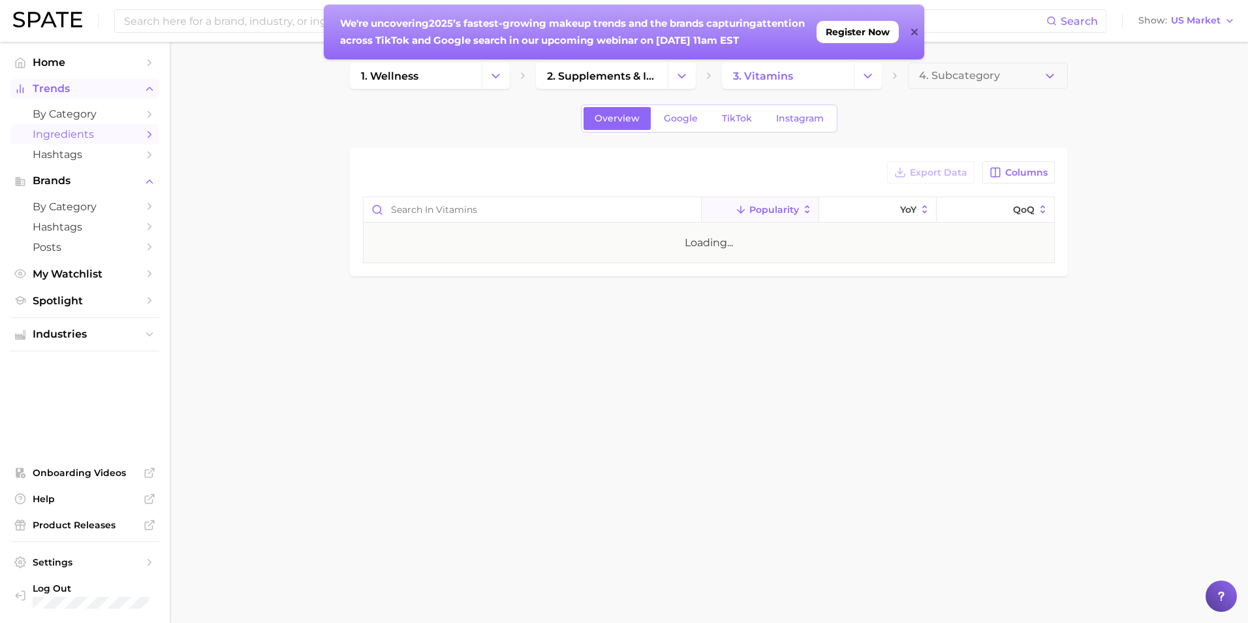
click at [91, 94] on span "Trends" at bounding box center [85, 89] width 104 height 12
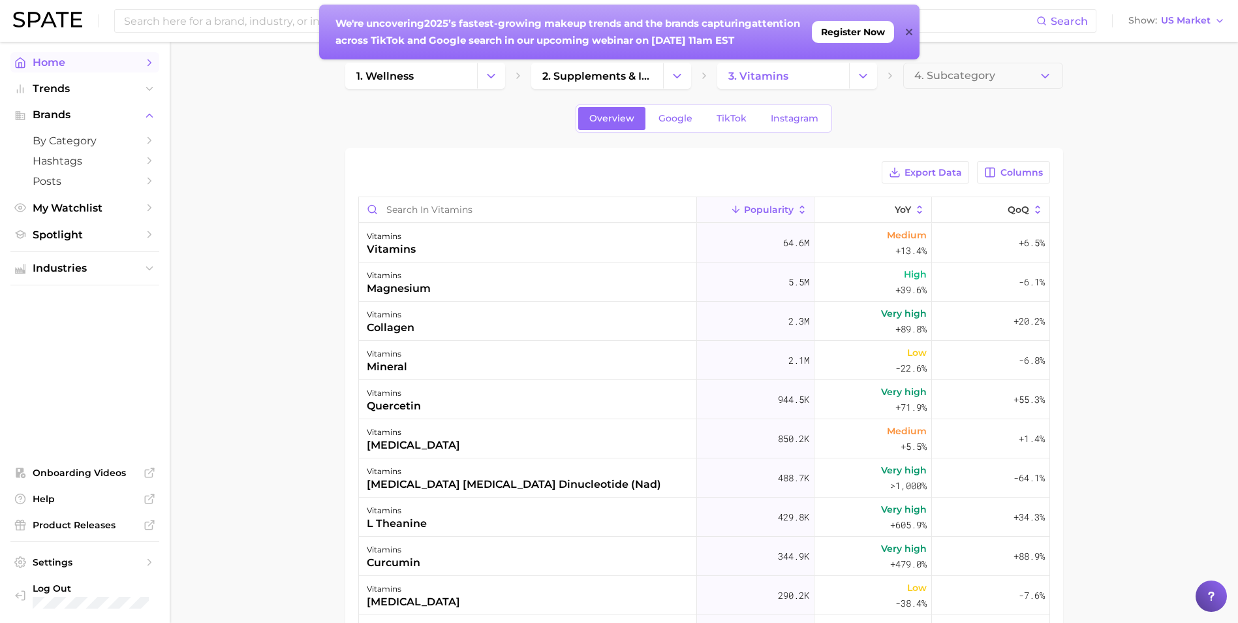
click at [87, 66] on span "Home" at bounding box center [85, 62] width 104 height 12
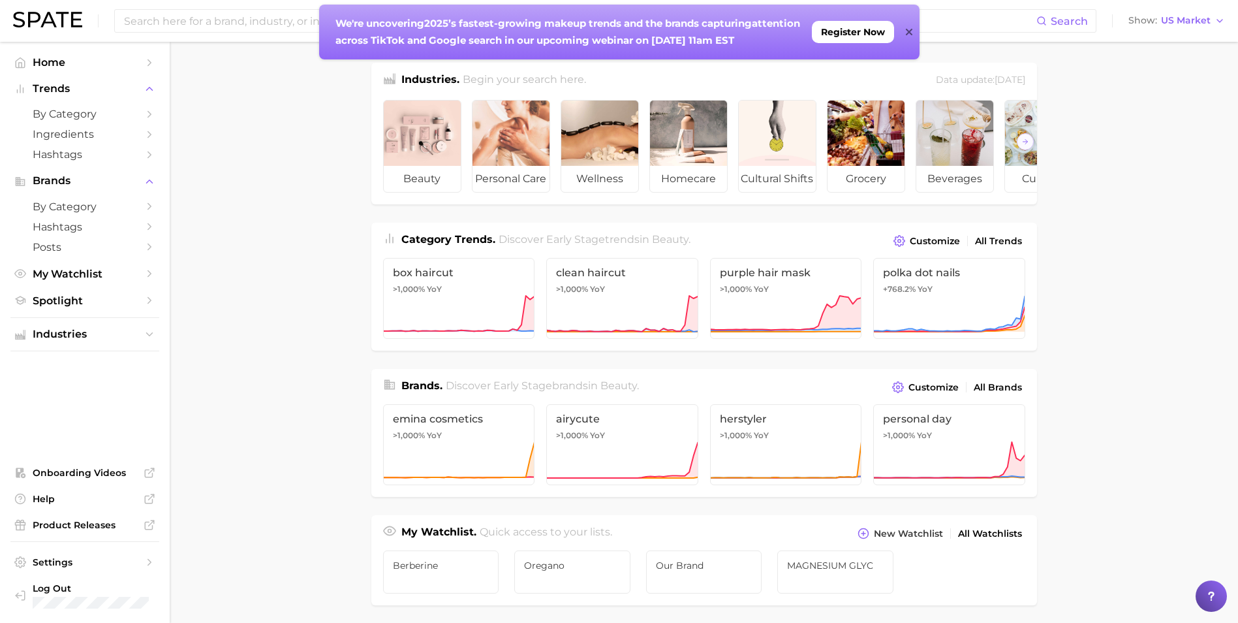
click at [1072, 345] on main "Industries. Begin your search here. Data update: [DATE] beauty personal care we…" at bounding box center [704, 551] width 1069 height 1019
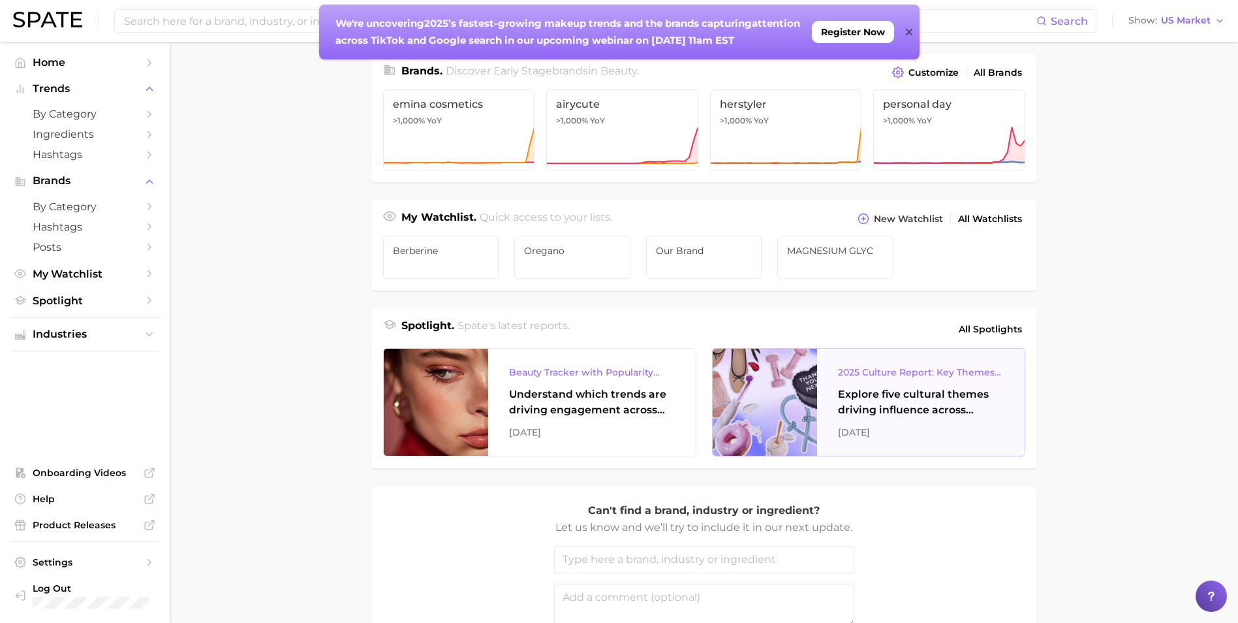
scroll to position [448, 0]
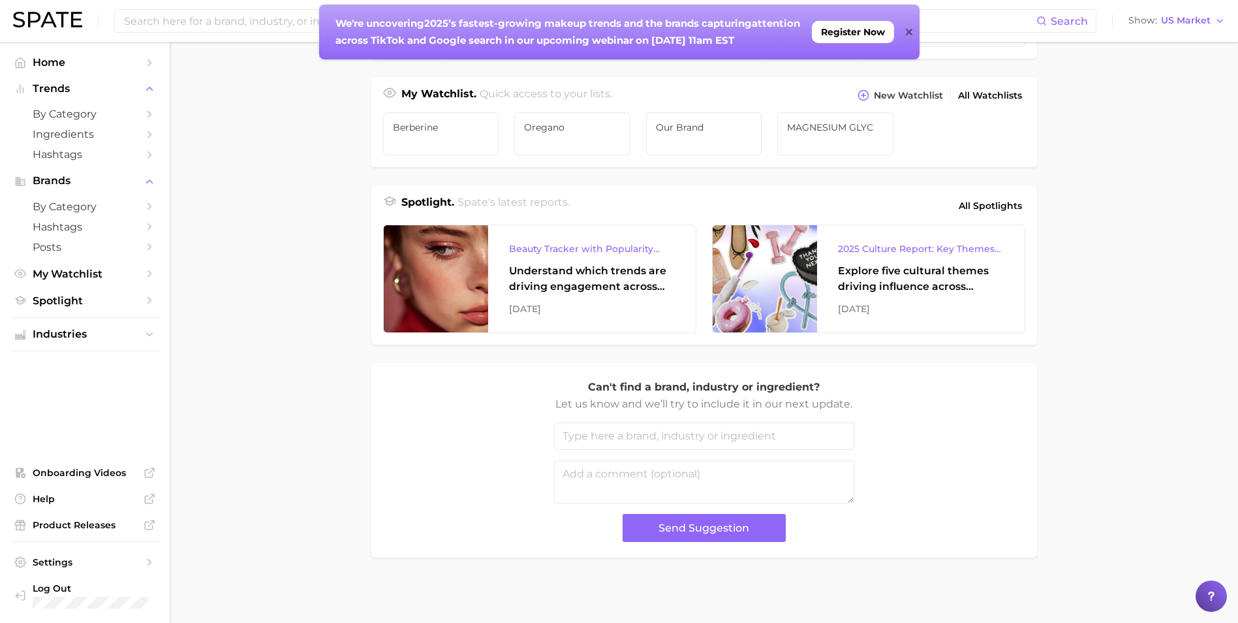
click at [774, 435] on input "text" at bounding box center [704, 435] width 300 height 27
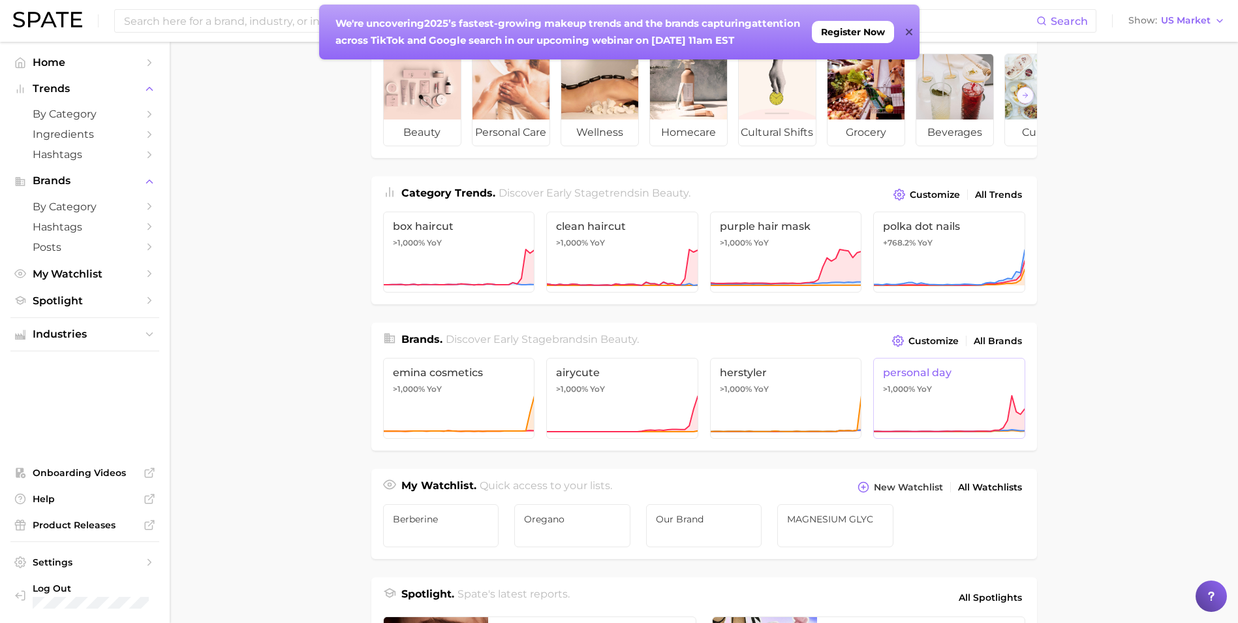
scroll to position [0, 0]
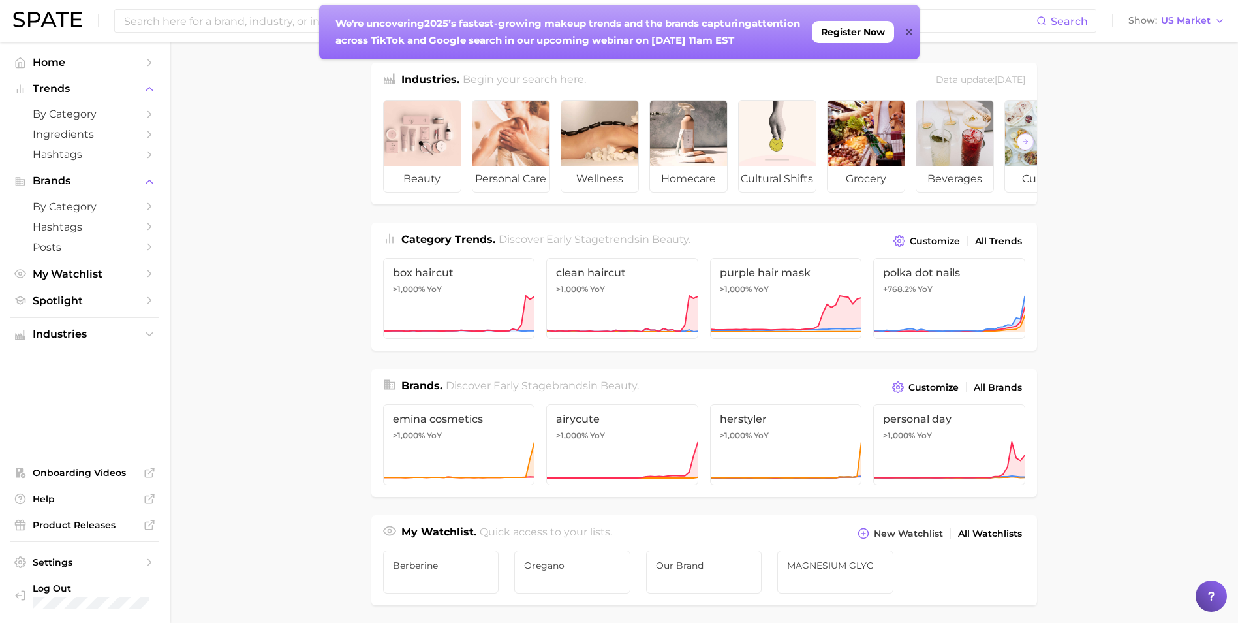
click at [904, 35] on div "We're uncovering 2025’s fastest-growing makeup trends and the brands capturing …" at bounding box center [619, 32] width 601 height 55
click at [911, 34] on icon at bounding box center [909, 32] width 7 height 7
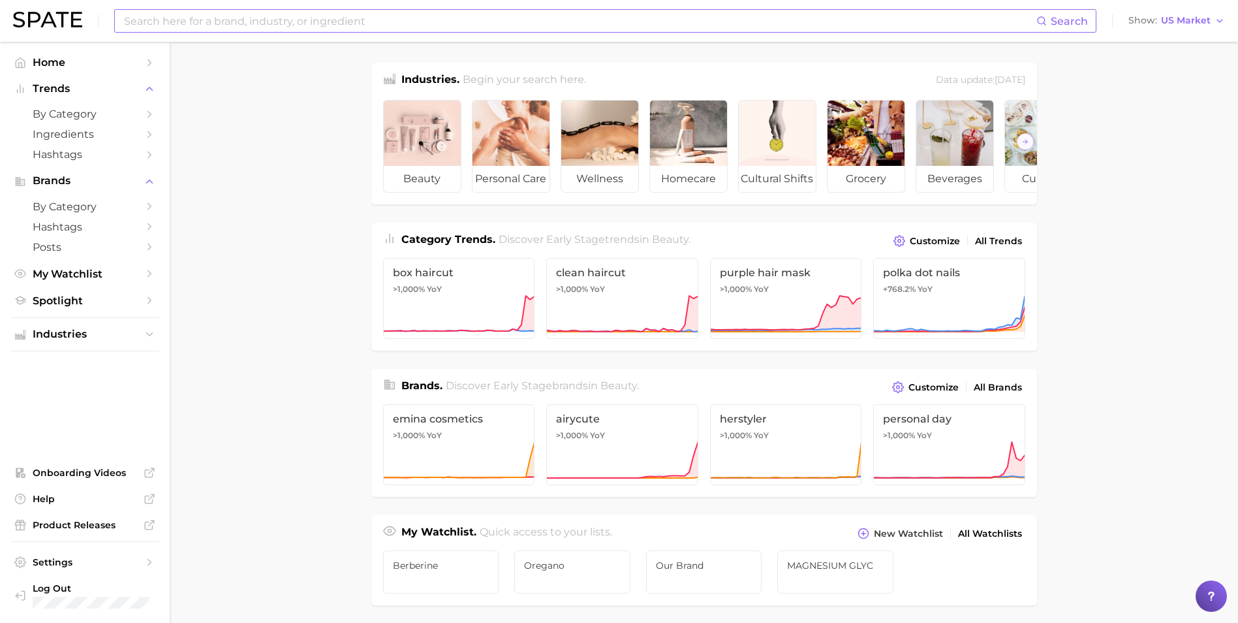
click at [375, 14] on input at bounding box center [580, 21] width 914 height 22
type input "sleep supplement"
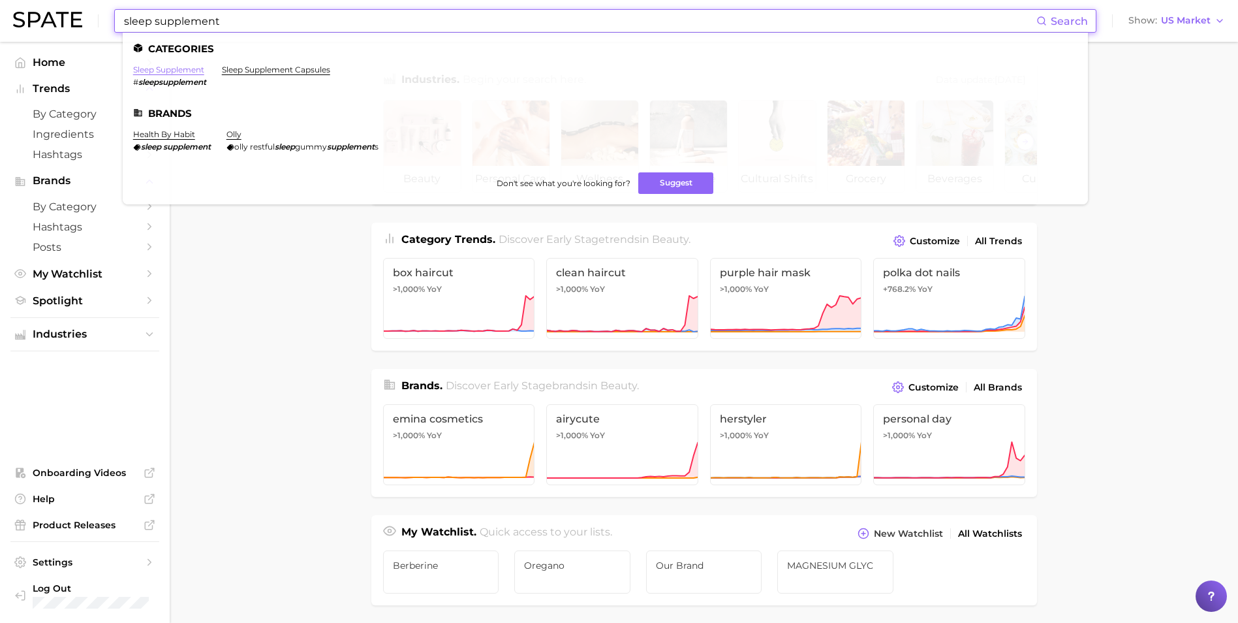
click at [188, 74] on link "sleep supplement" at bounding box center [168, 70] width 71 height 10
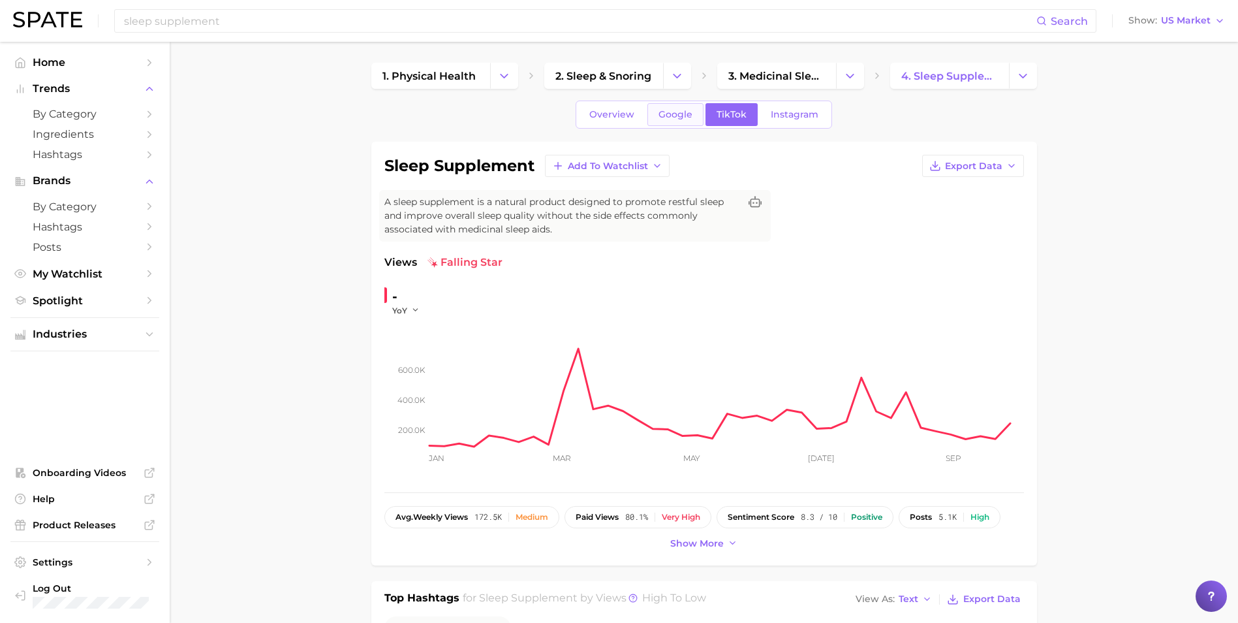
click at [676, 117] on span "Google" at bounding box center [676, 114] width 34 height 11
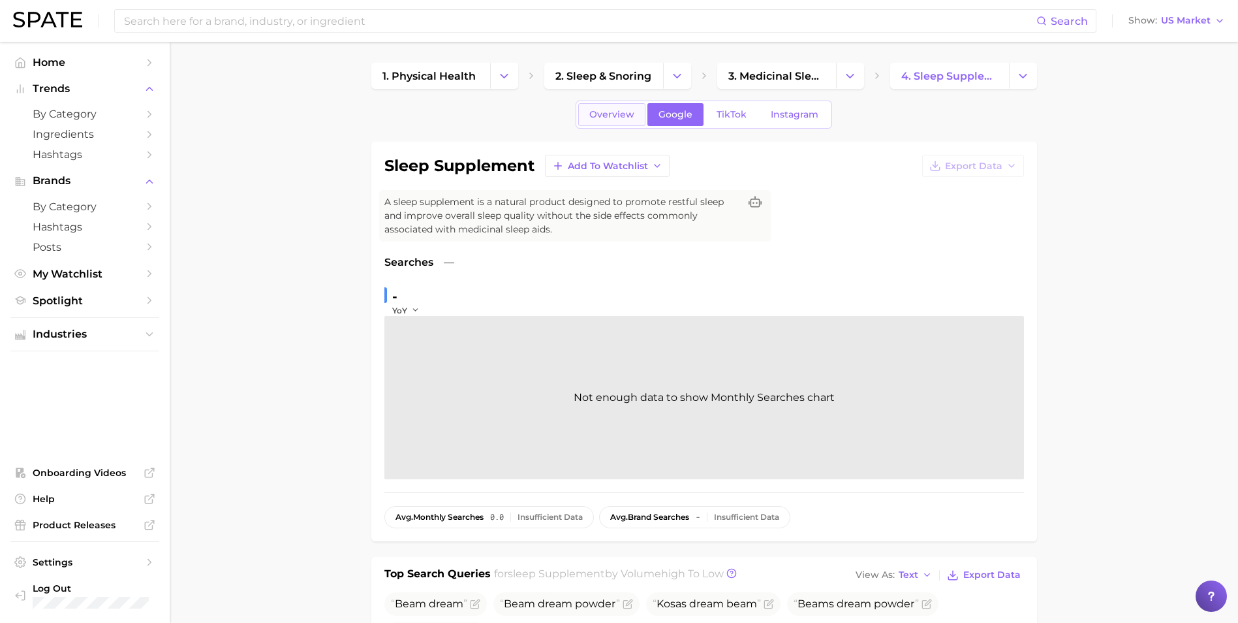
click at [631, 110] on span "Overview" at bounding box center [611, 114] width 45 height 11
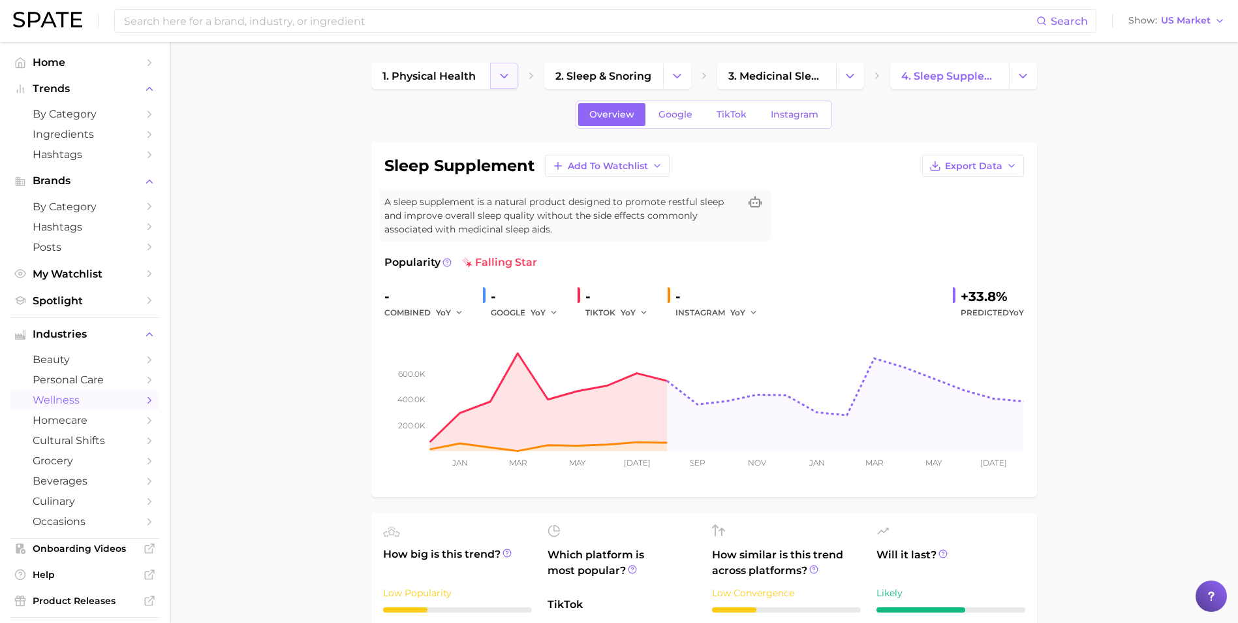
click at [501, 78] on icon "Change Category" at bounding box center [504, 76] width 14 height 14
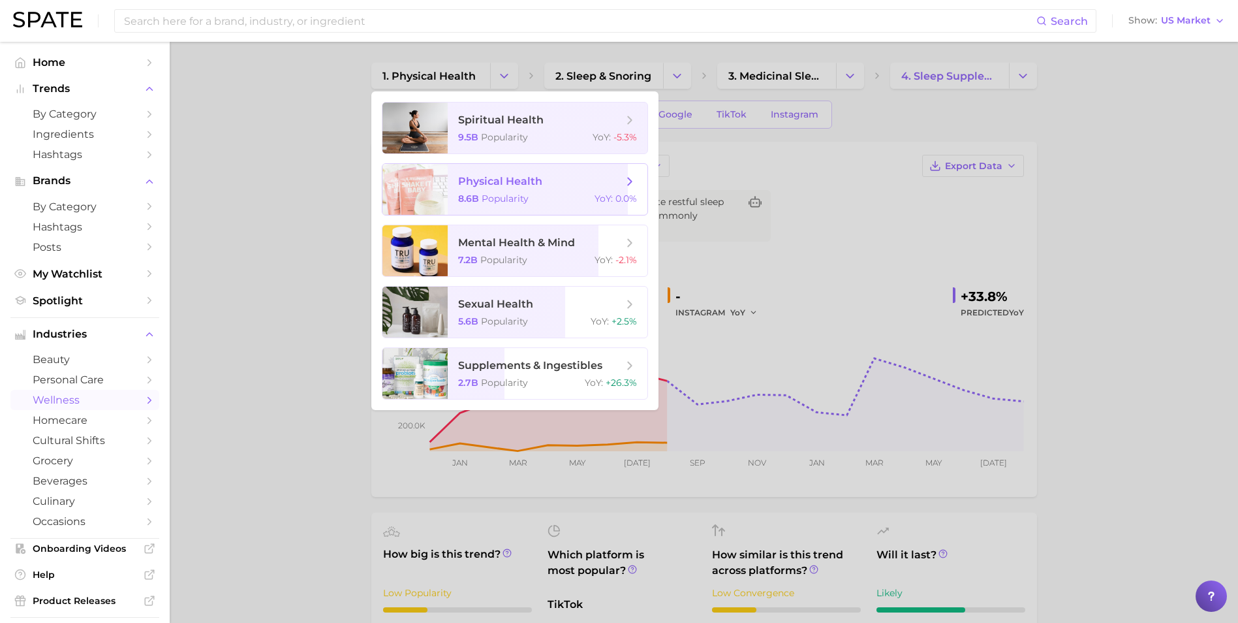
click at [512, 194] on span "Popularity" at bounding box center [505, 199] width 47 height 12
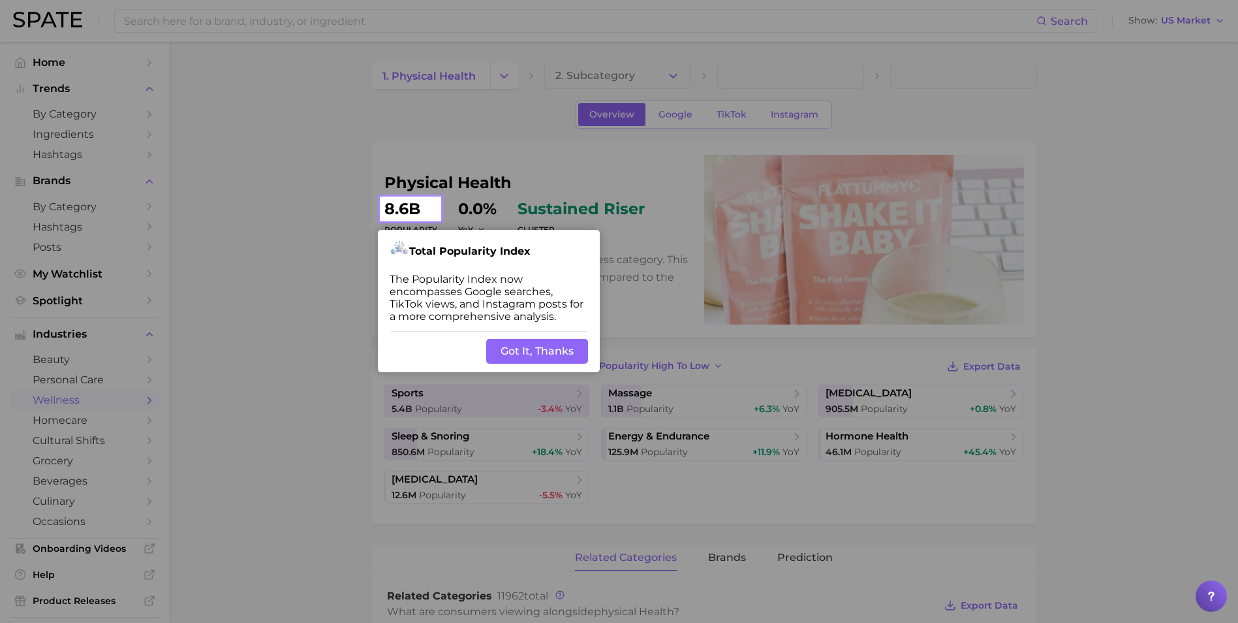
click at [560, 354] on button "Got It, Thanks" at bounding box center [537, 351] width 102 height 25
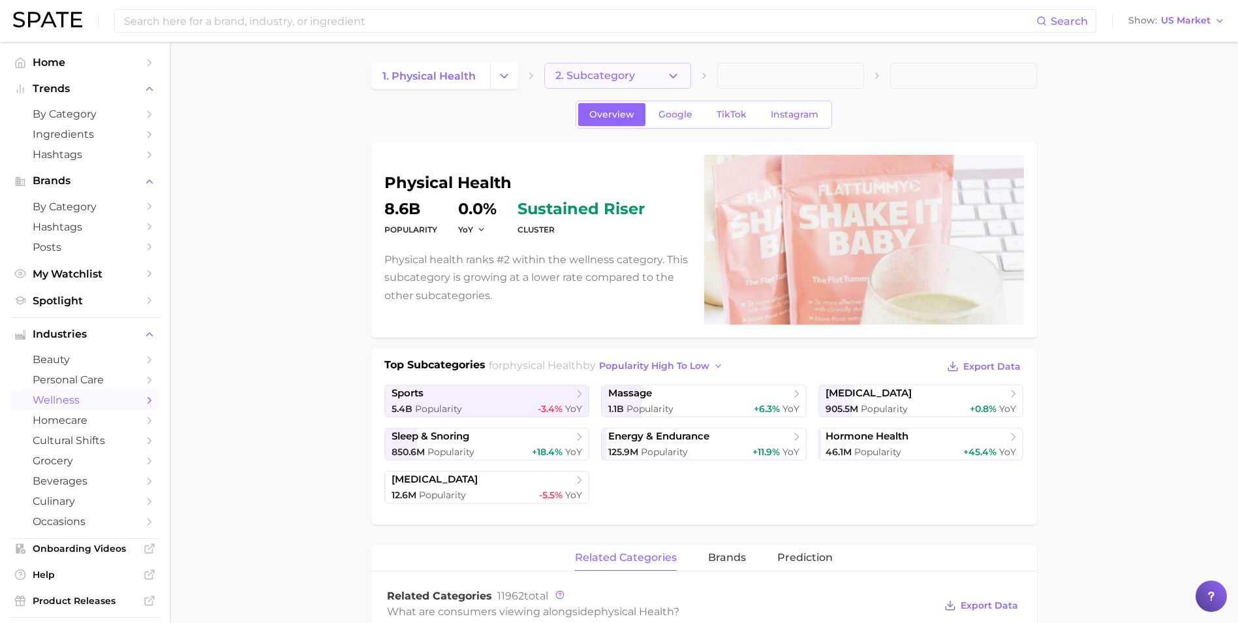
click at [683, 76] on button "2. Subcategory" at bounding box center [617, 76] width 147 height 26
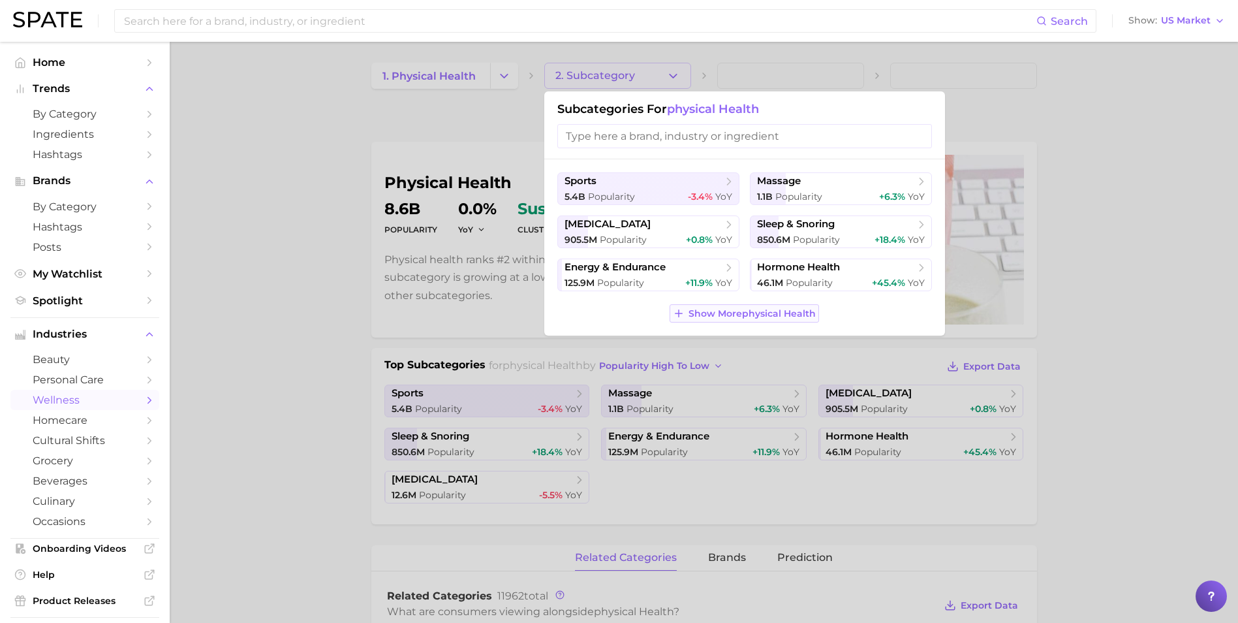
click at [723, 321] on button "Show More physical health" at bounding box center [744, 313] width 149 height 18
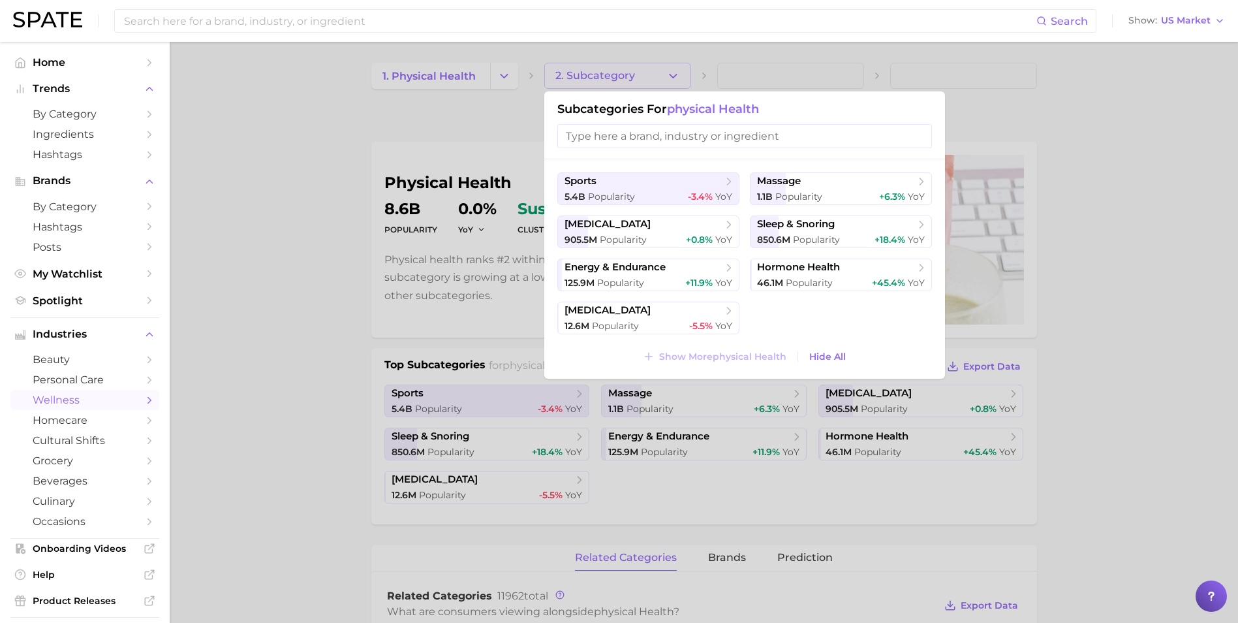
click at [658, 131] on input "search" at bounding box center [745, 136] width 375 height 24
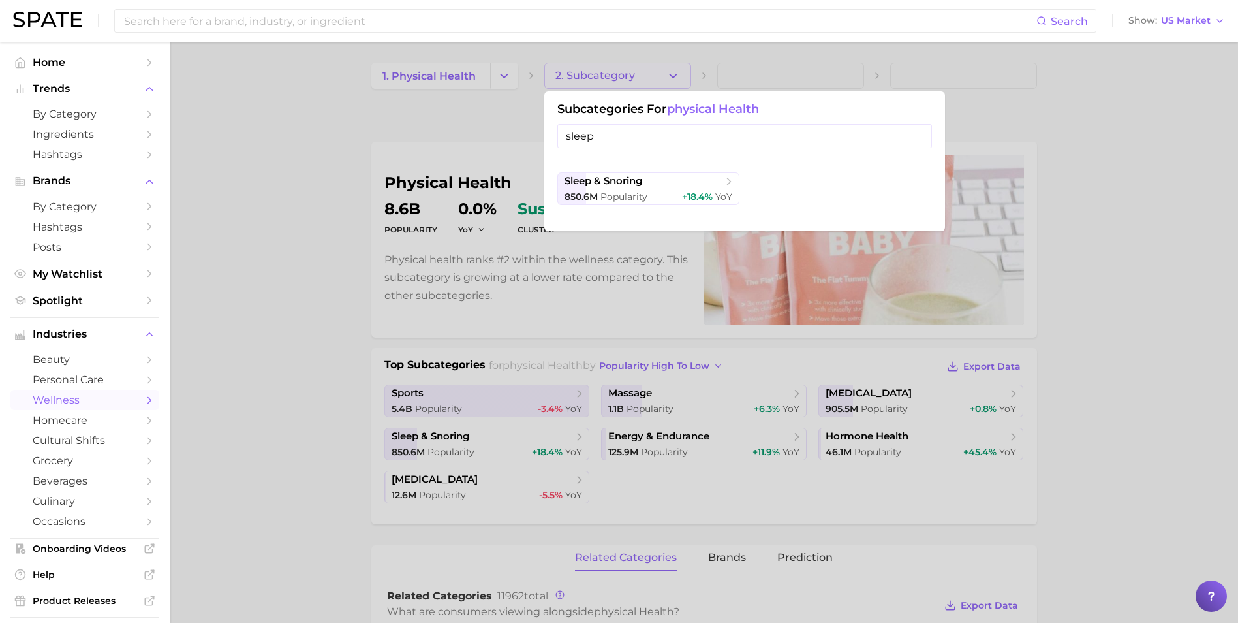
type input "sleep"
click at [249, 217] on div at bounding box center [619, 311] width 1238 height 623
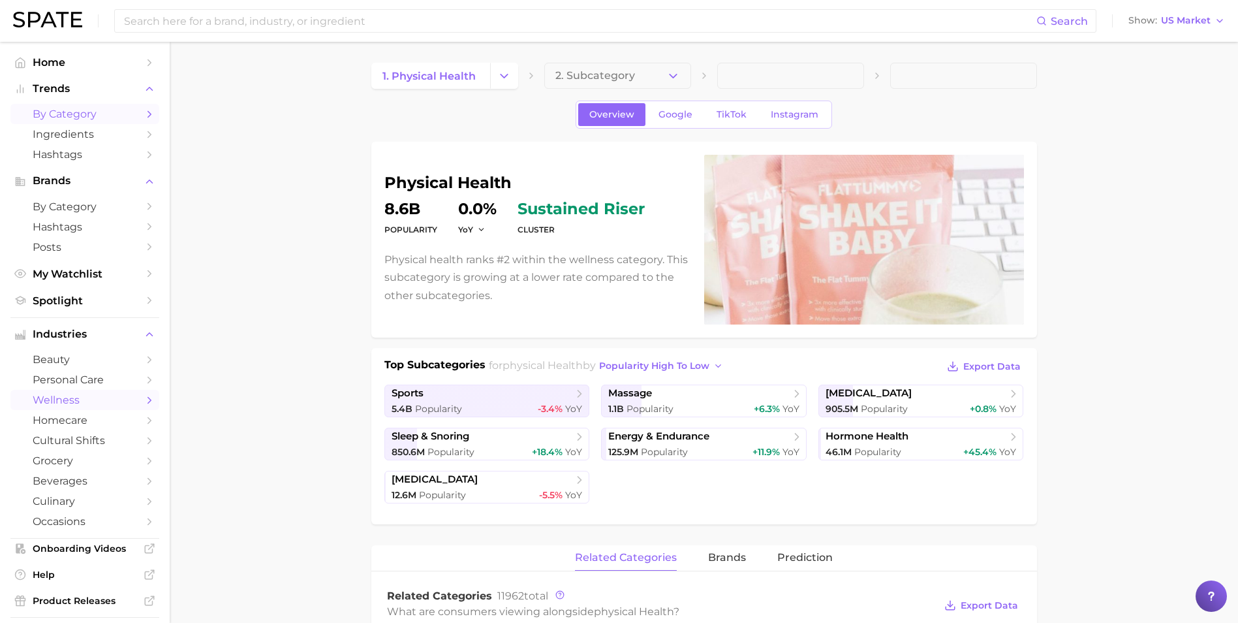
click at [95, 121] on link "by Category" at bounding box center [84, 114] width 149 height 20
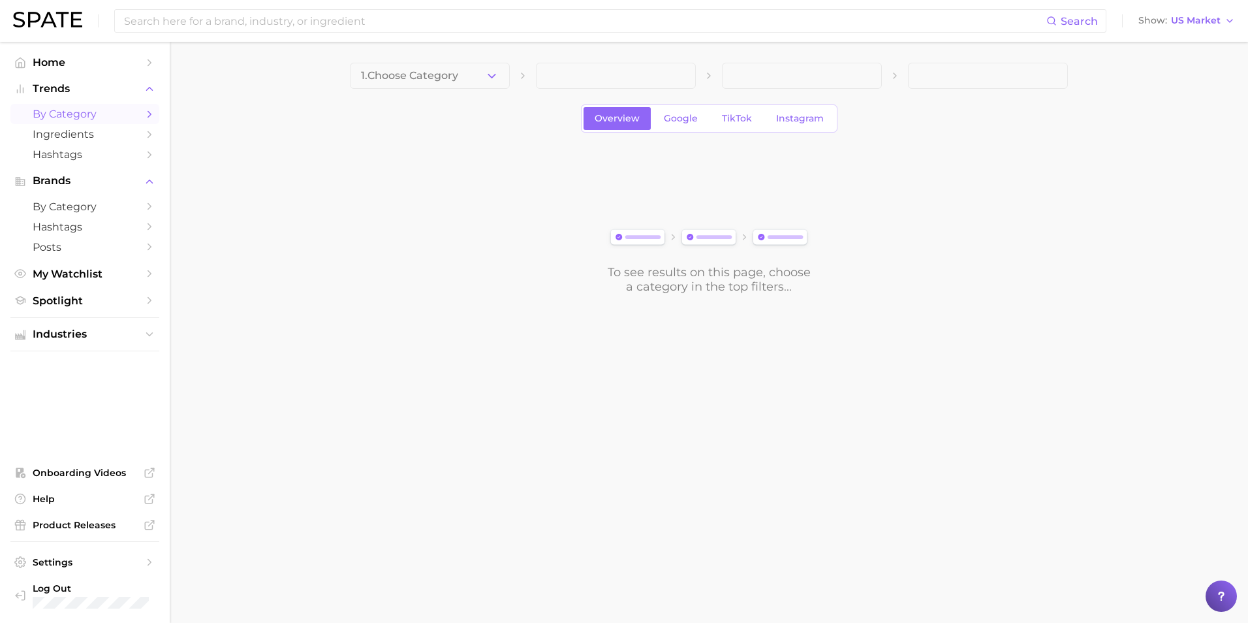
click at [512, 74] on div "1. Choose Category" at bounding box center [709, 76] width 718 height 26
click at [490, 82] on icon "button" at bounding box center [492, 76] width 14 height 14
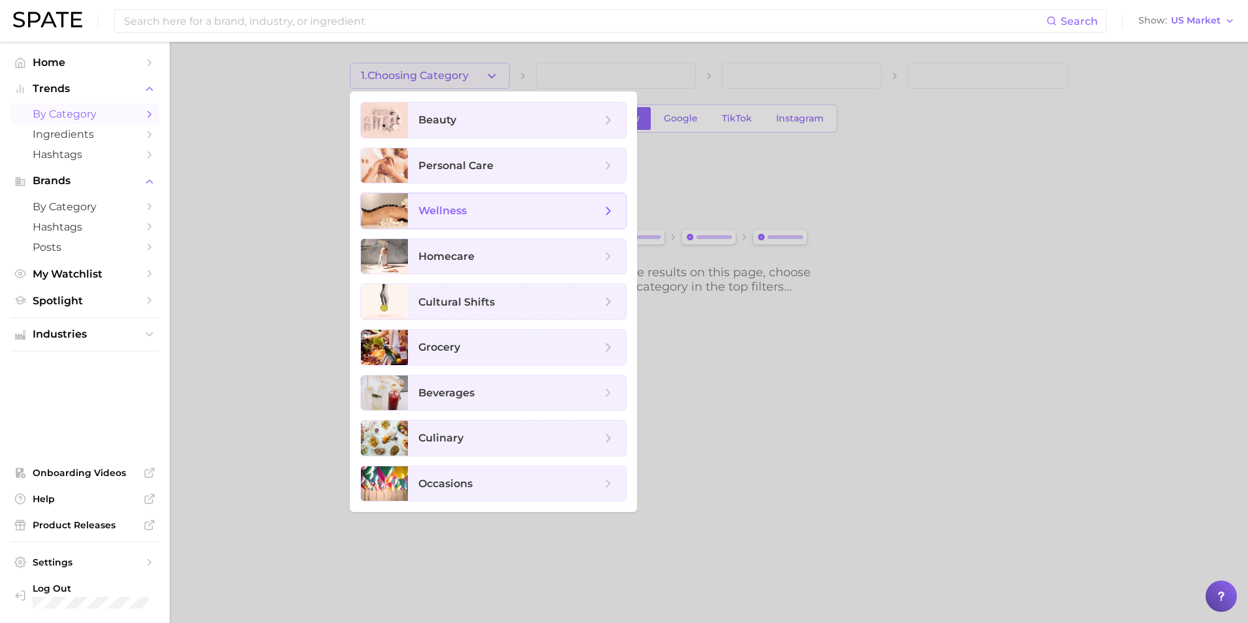
click at [471, 221] on span "wellness" at bounding box center [517, 210] width 218 height 35
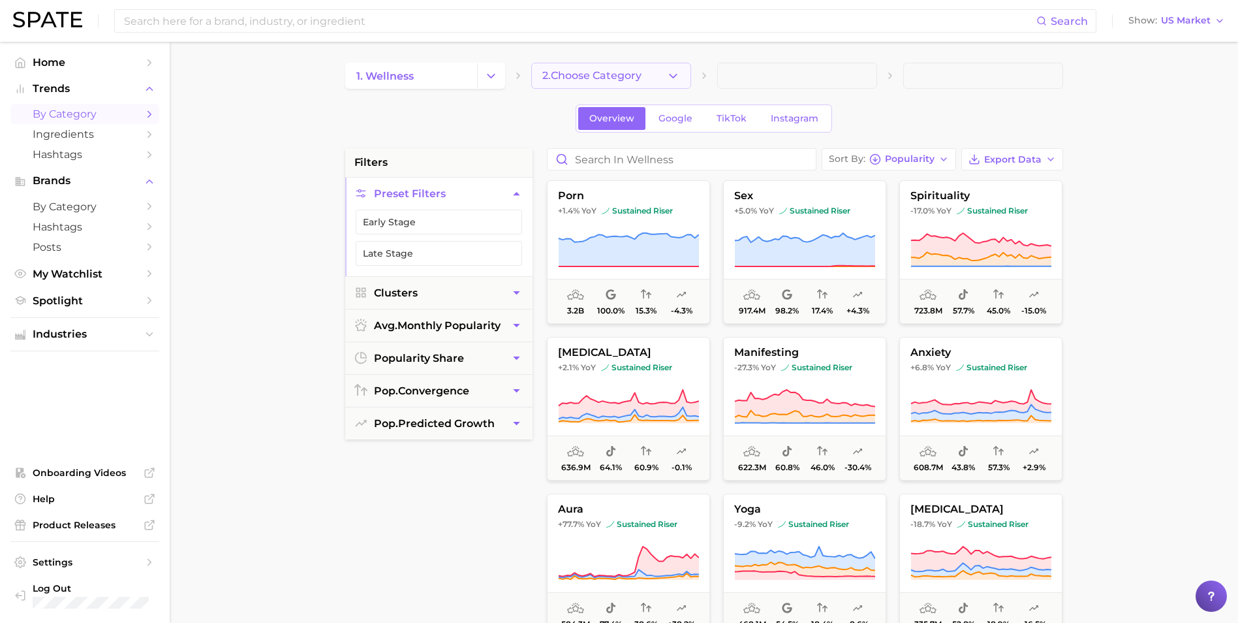
click at [651, 76] on button "2. Choose Category" at bounding box center [611, 76] width 160 height 26
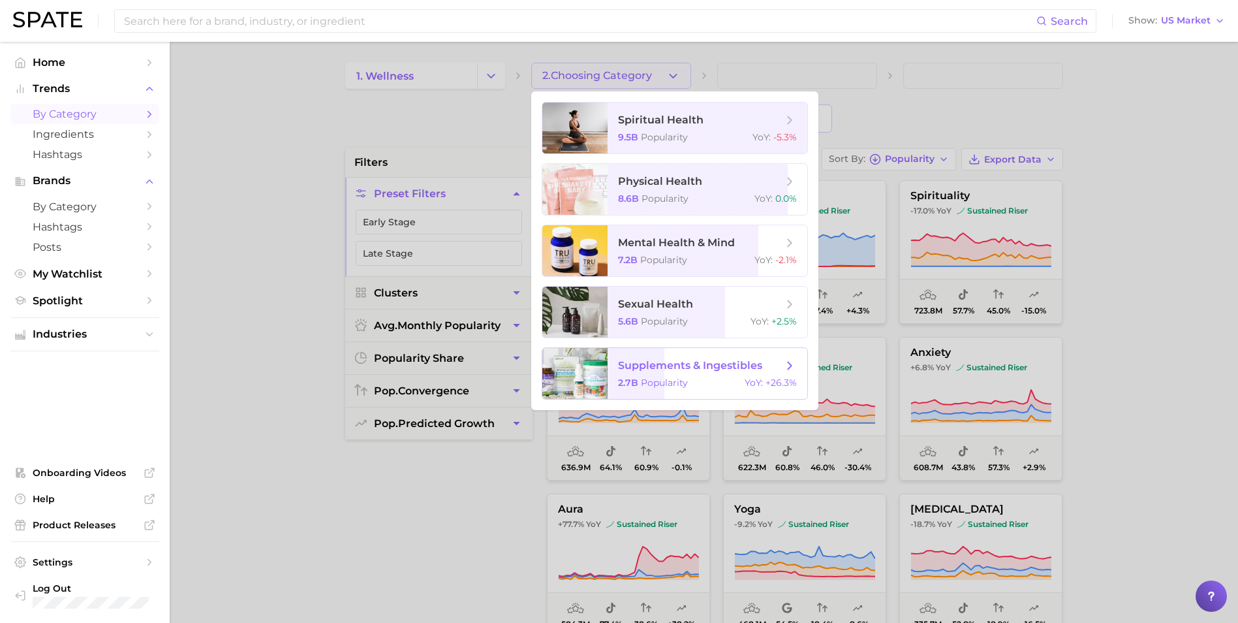
click at [696, 388] on span "supplements & ingestibles 2.7b Popularity YoY : +26.3%" at bounding box center [708, 373] width 200 height 51
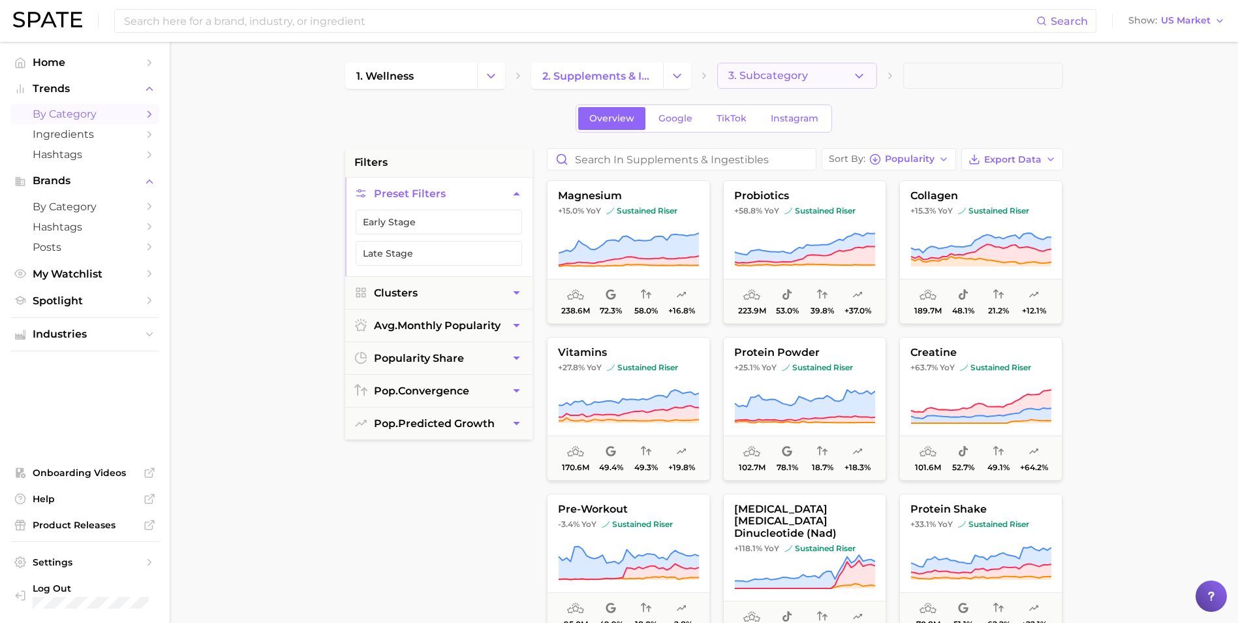
click at [840, 74] on button "3. Subcategory" at bounding box center [797, 76] width 160 height 26
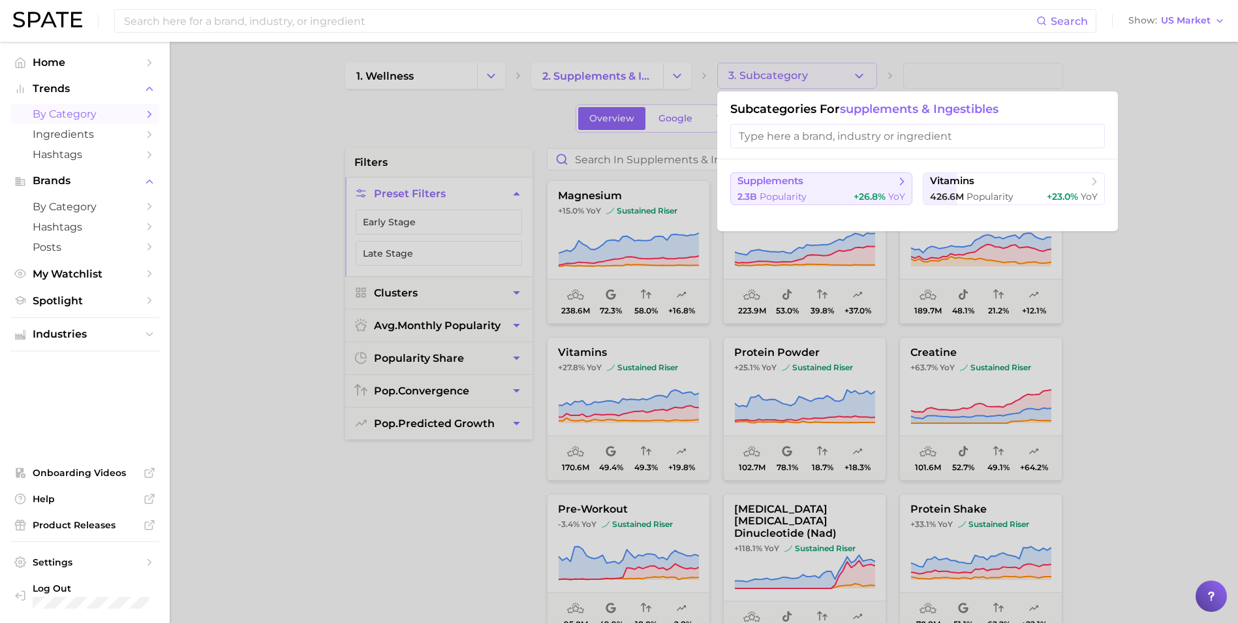
click at [825, 184] on span "supplements" at bounding box center [817, 181] width 159 height 13
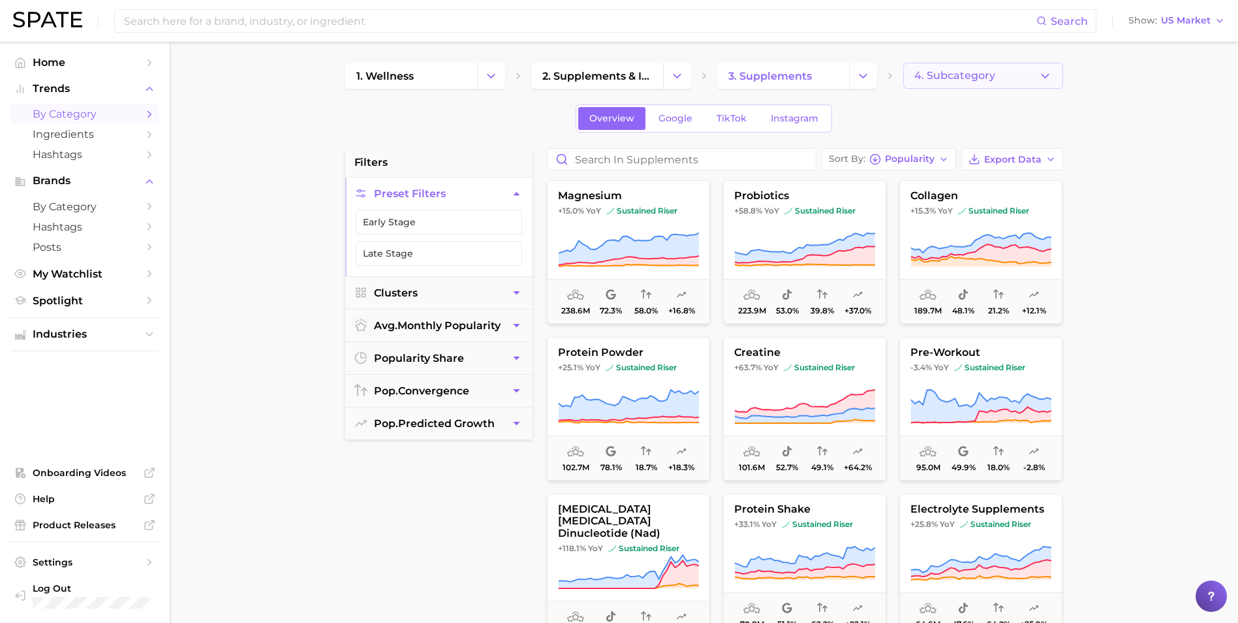
click at [994, 74] on span "4. Subcategory" at bounding box center [955, 76] width 81 height 12
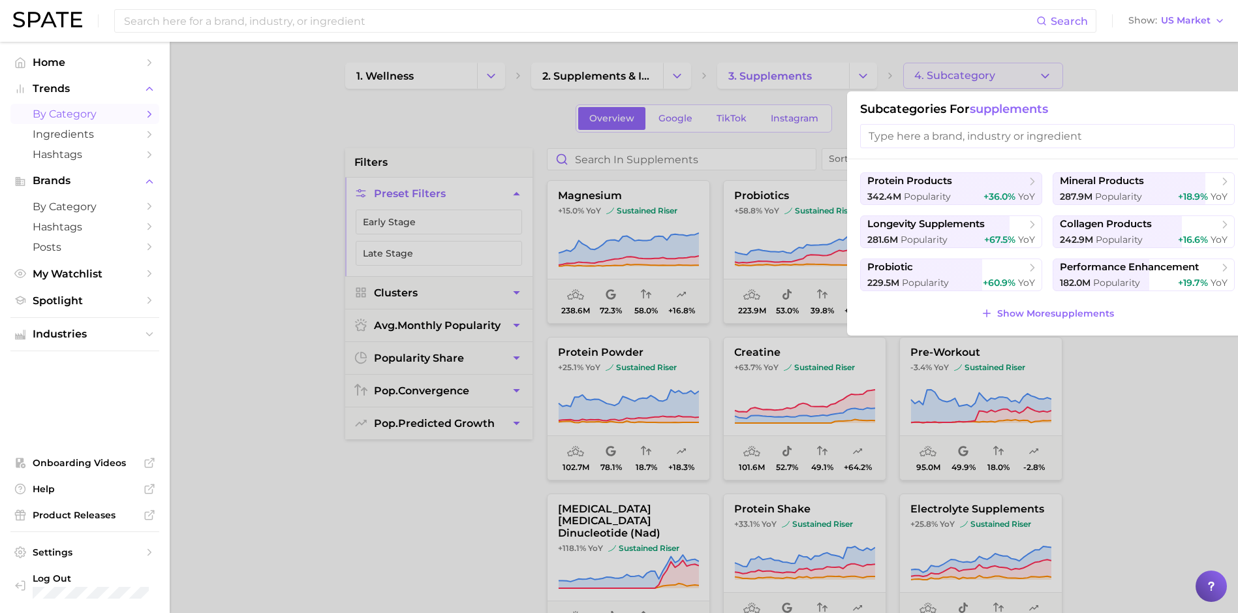
click at [980, 137] on input "search" at bounding box center [1047, 136] width 375 height 24
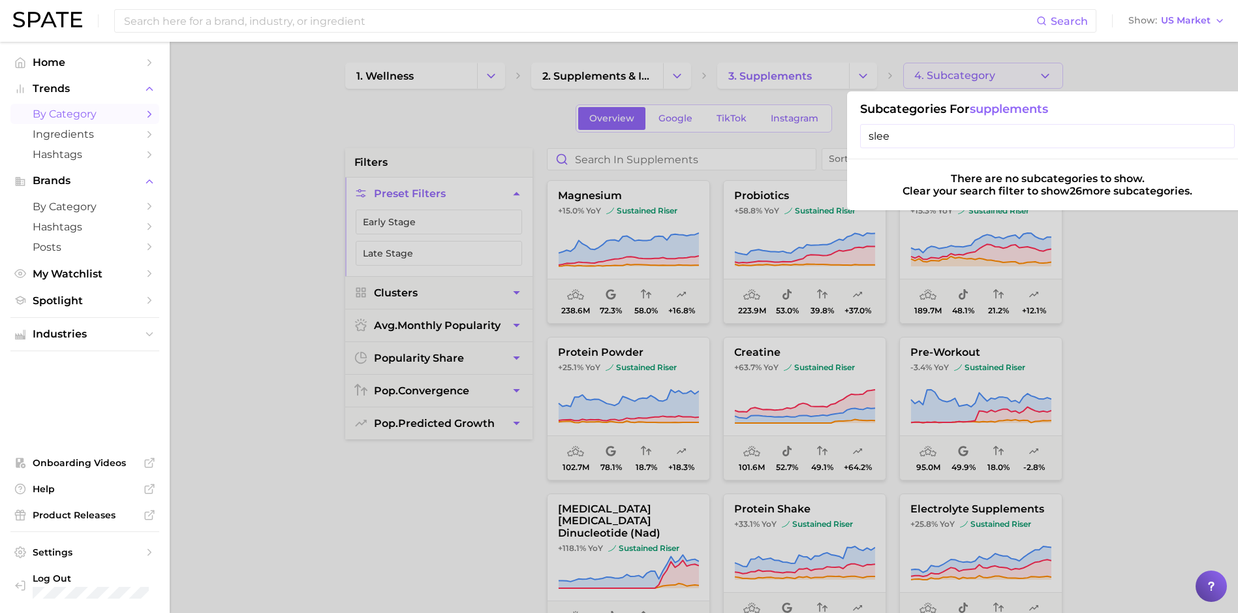
type input "sleep"
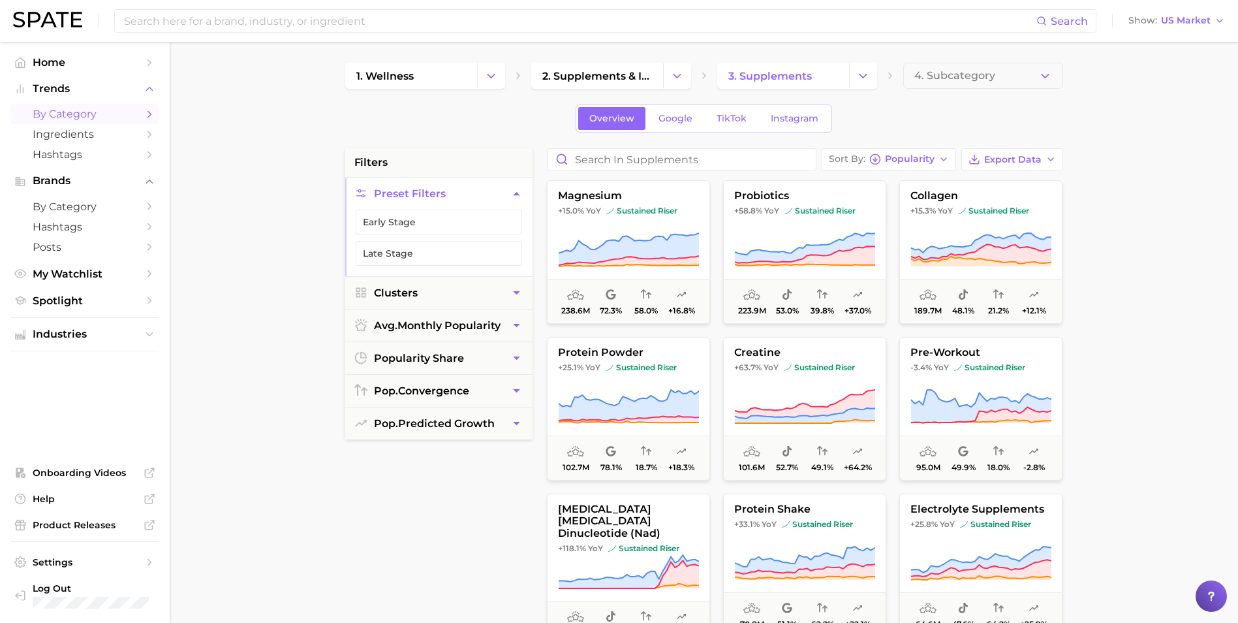
click at [218, 172] on main "1. wellness 2. supplements & ingestibles 3. supplements 4. Subcategory Overview…" at bounding box center [704, 537] width 1069 height 990
click at [81, 59] on span "Home" at bounding box center [85, 62] width 104 height 12
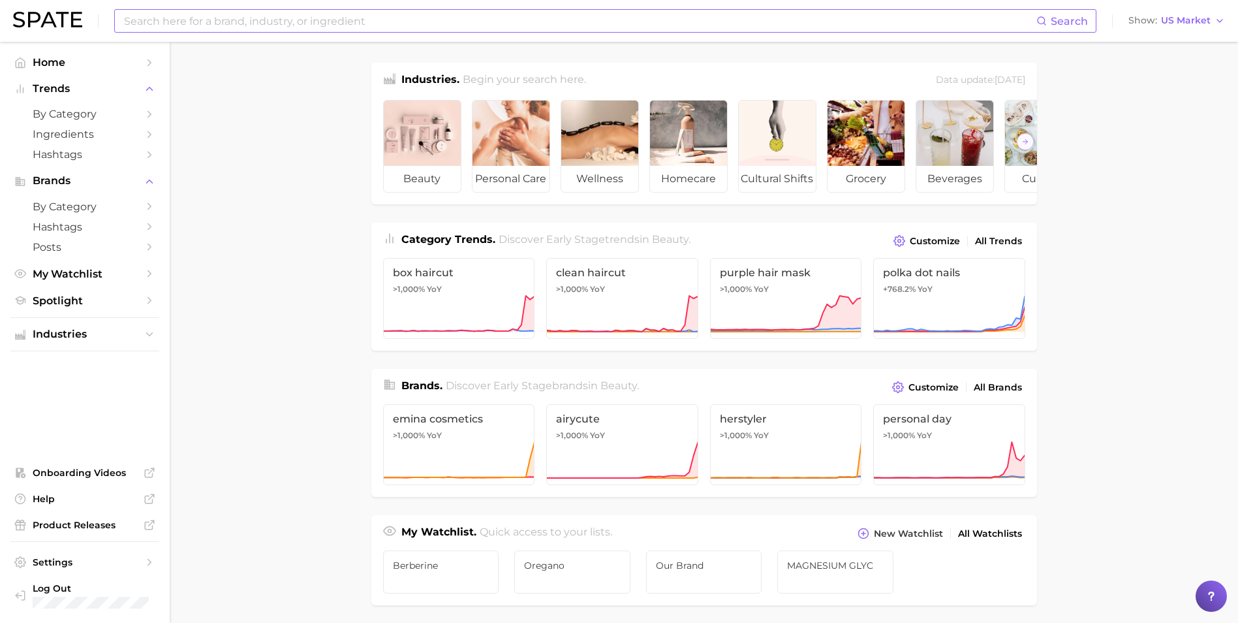
click at [264, 28] on input at bounding box center [580, 21] width 914 height 22
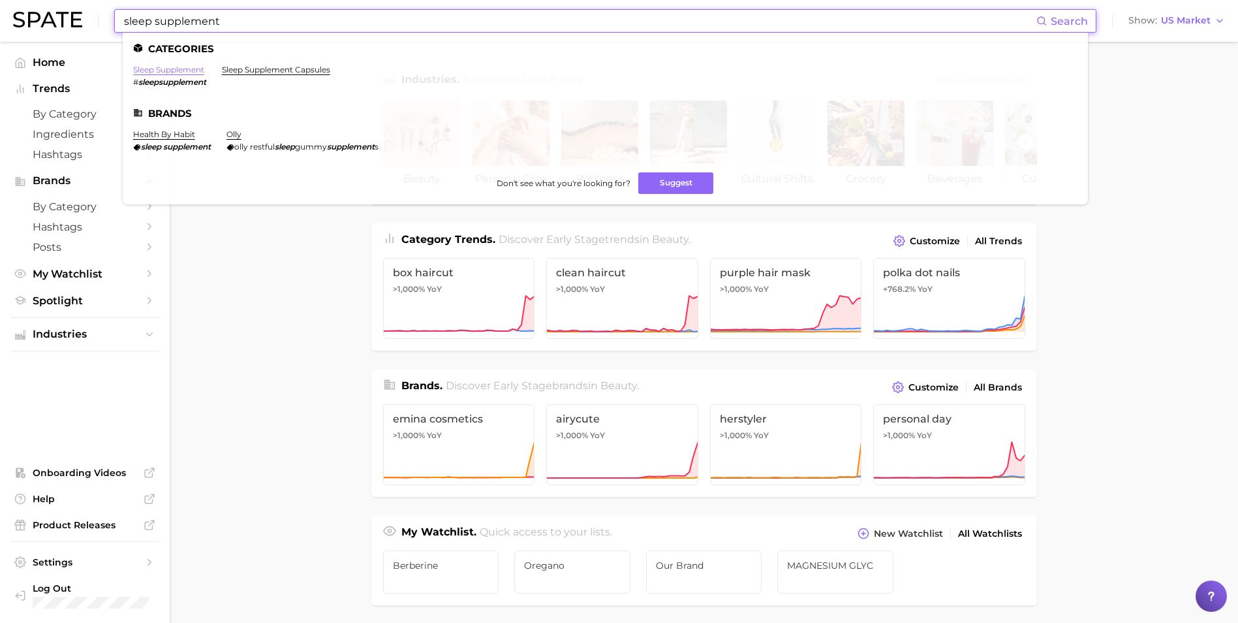
type input "sleep supplement"
click at [170, 72] on link "sleep supplement" at bounding box center [168, 70] width 71 height 10
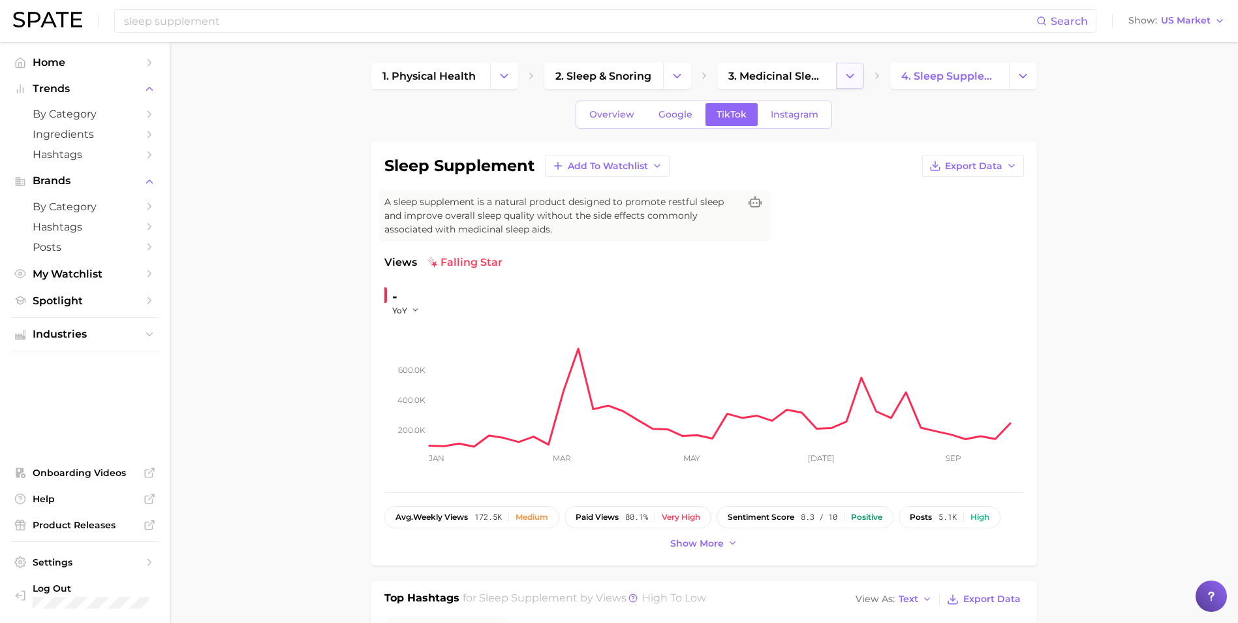
click at [846, 76] on icon "Change Category" at bounding box center [850, 76] width 14 height 14
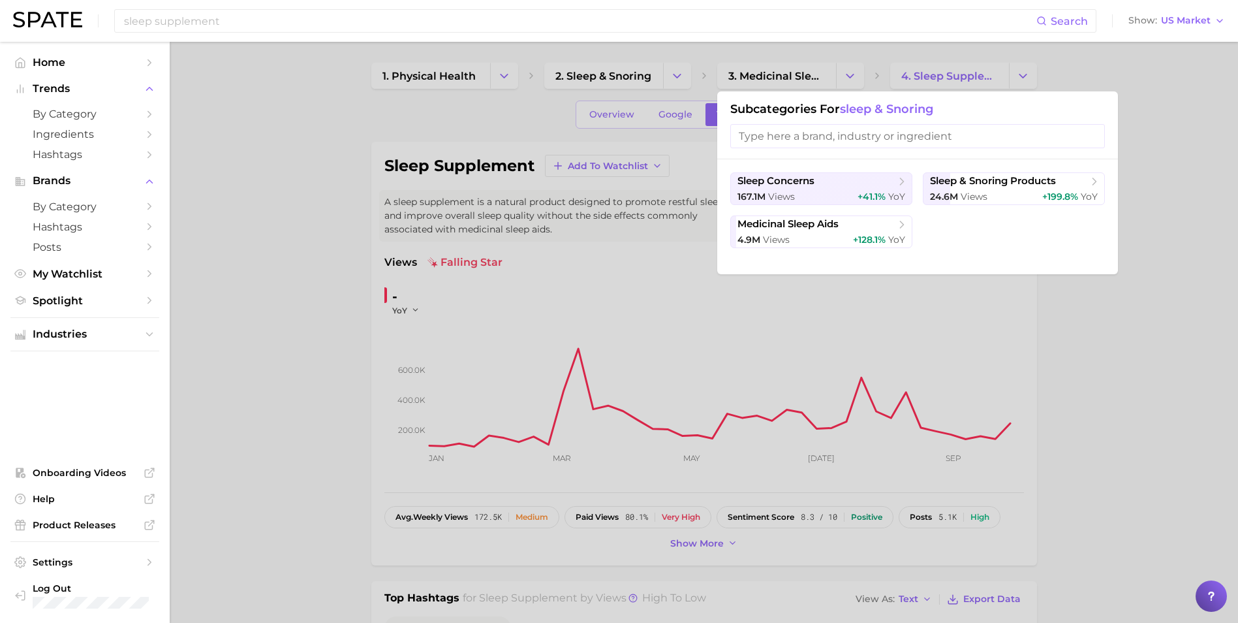
click at [1126, 68] on div at bounding box center [619, 311] width 1238 height 623
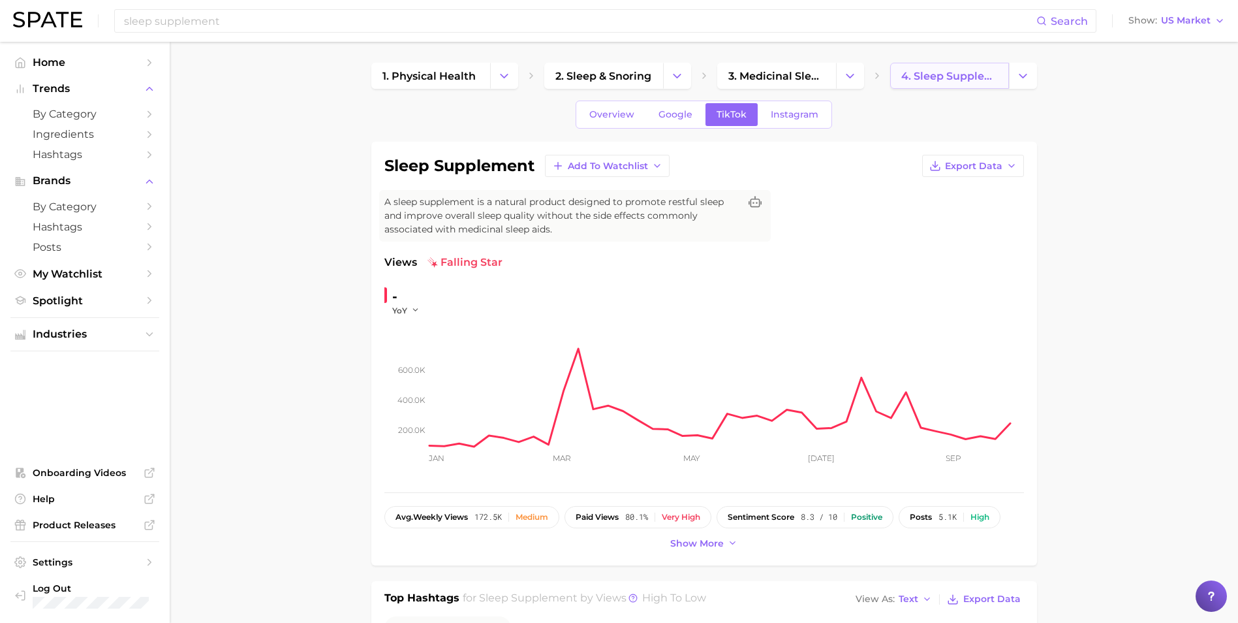
click at [975, 67] on link "4. sleep supplement" at bounding box center [949, 76] width 119 height 26
click at [1025, 80] on icon "Change Category" at bounding box center [1023, 76] width 14 height 14
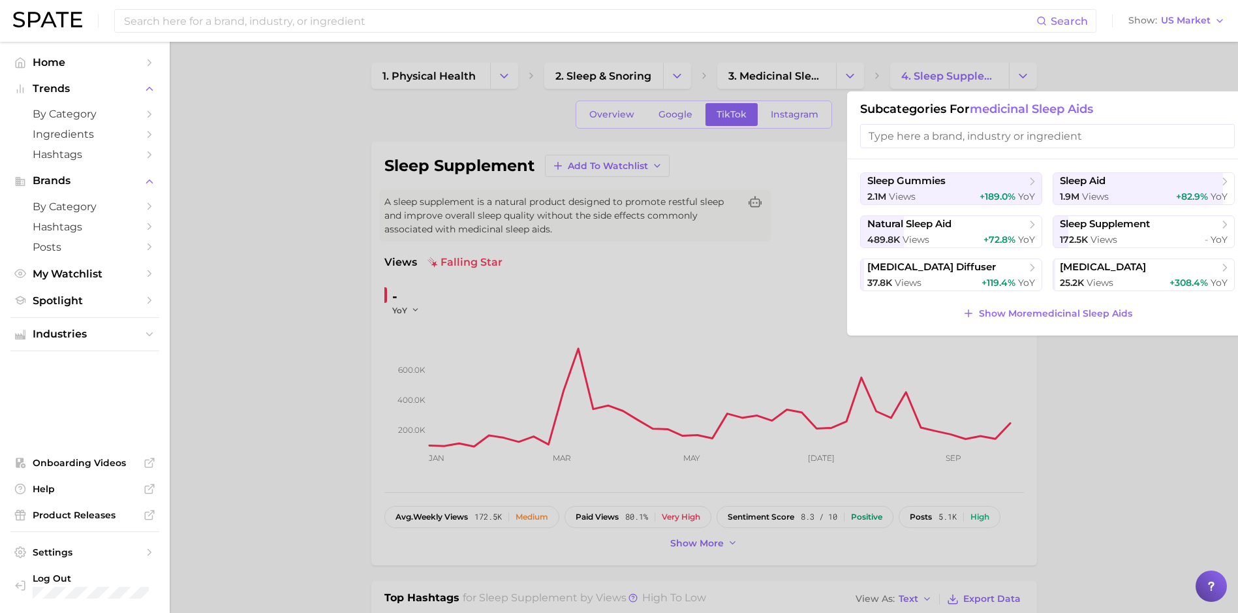
click at [1135, 405] on div at bounding box center [619, 306] width 1238 height 613
